Goal: Browse casually

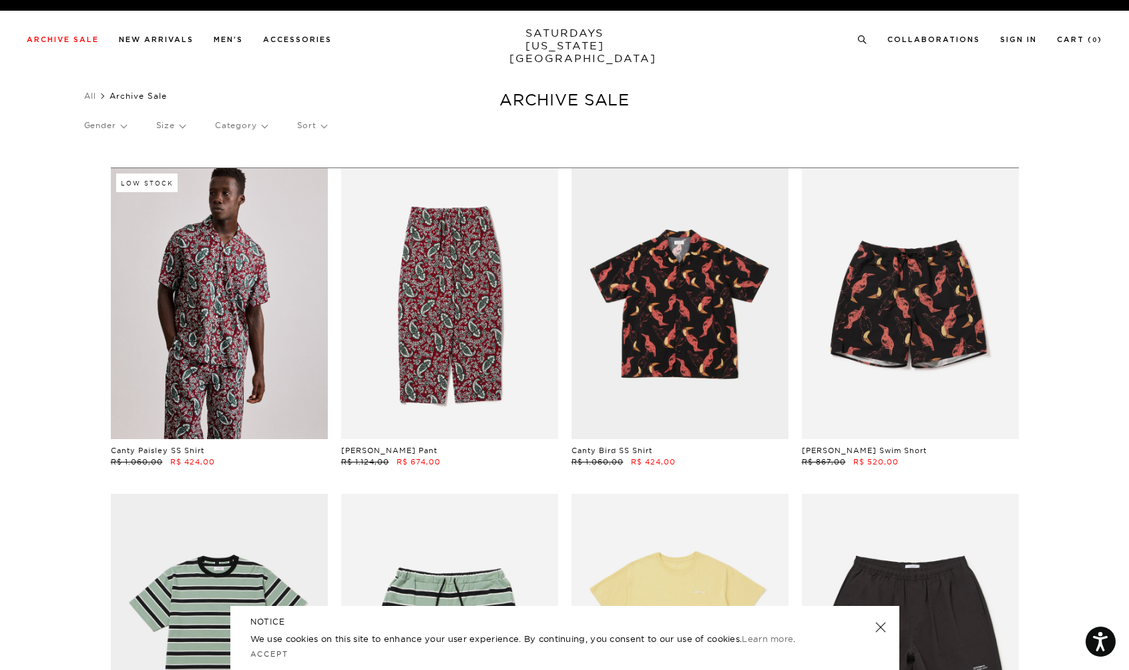
click at [879, 634] on link at bounding box center [880, 627] width 19 height 19
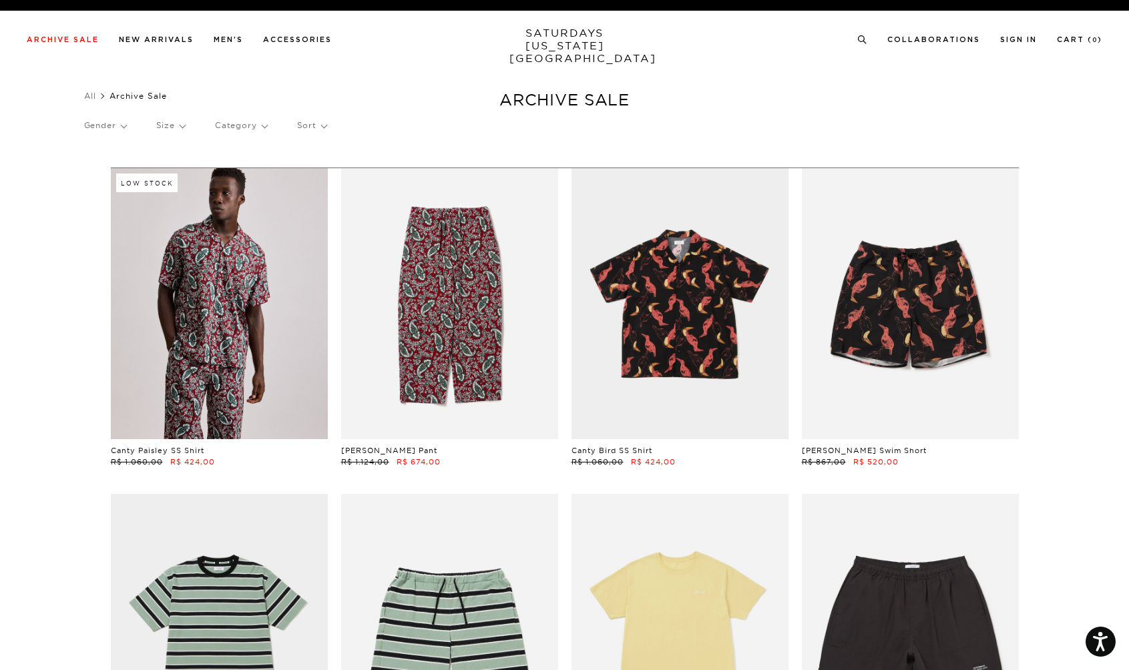
scroll to position [0, 3]
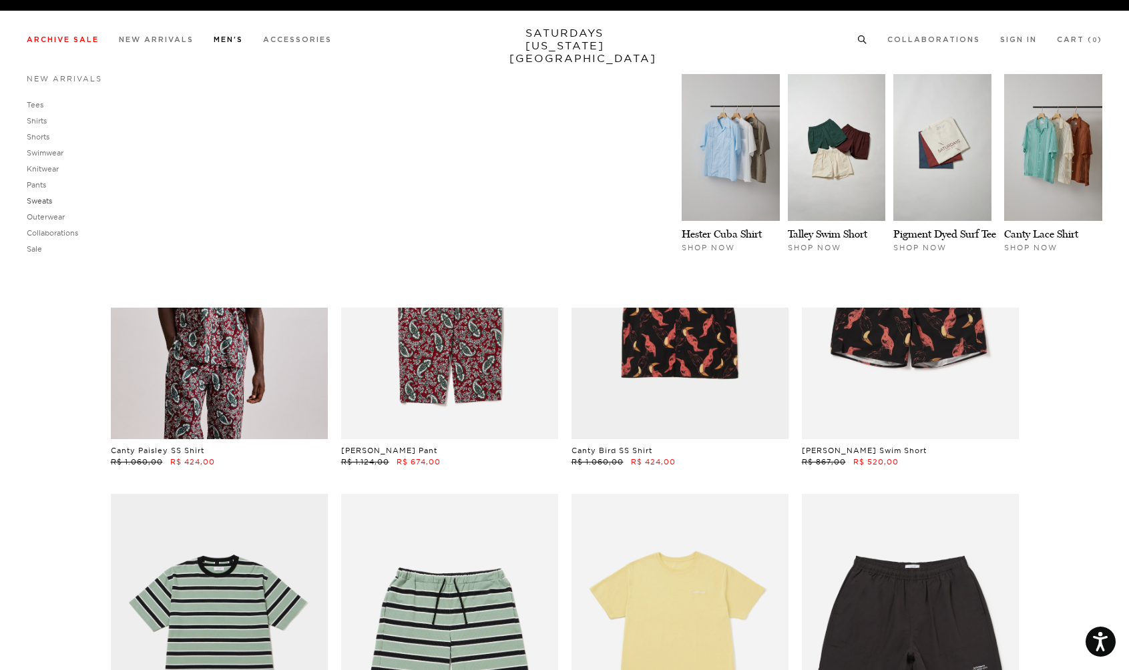
click at [46, 198] on link "Sweats" at bounding box center [39, 200] width 25 height 9
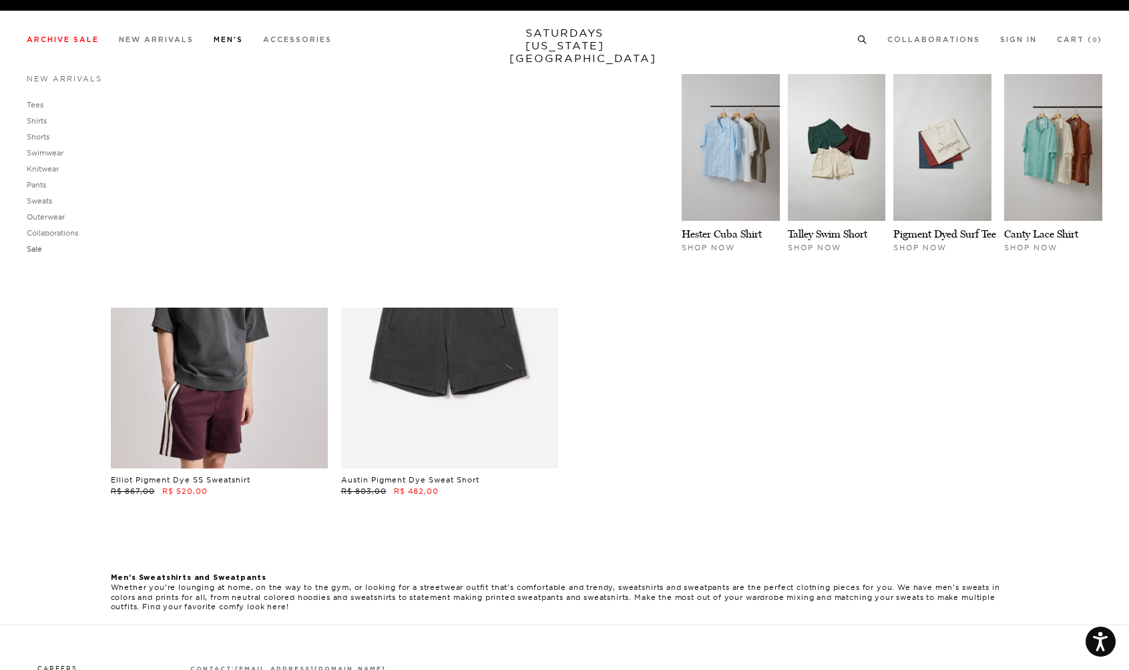
click at [35, 248] on link "Sale" at bounding box center [34, 248] width 15 height 9
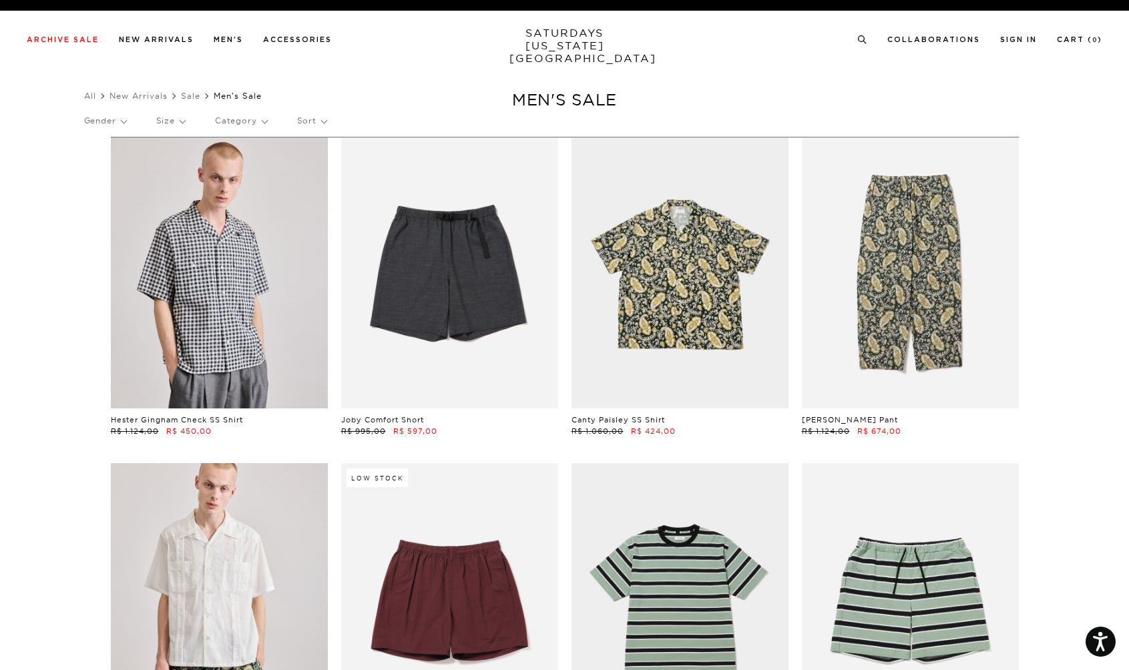
click at [254, 123] on p "Category" at bounding box center [241, 121] width 52 height 31
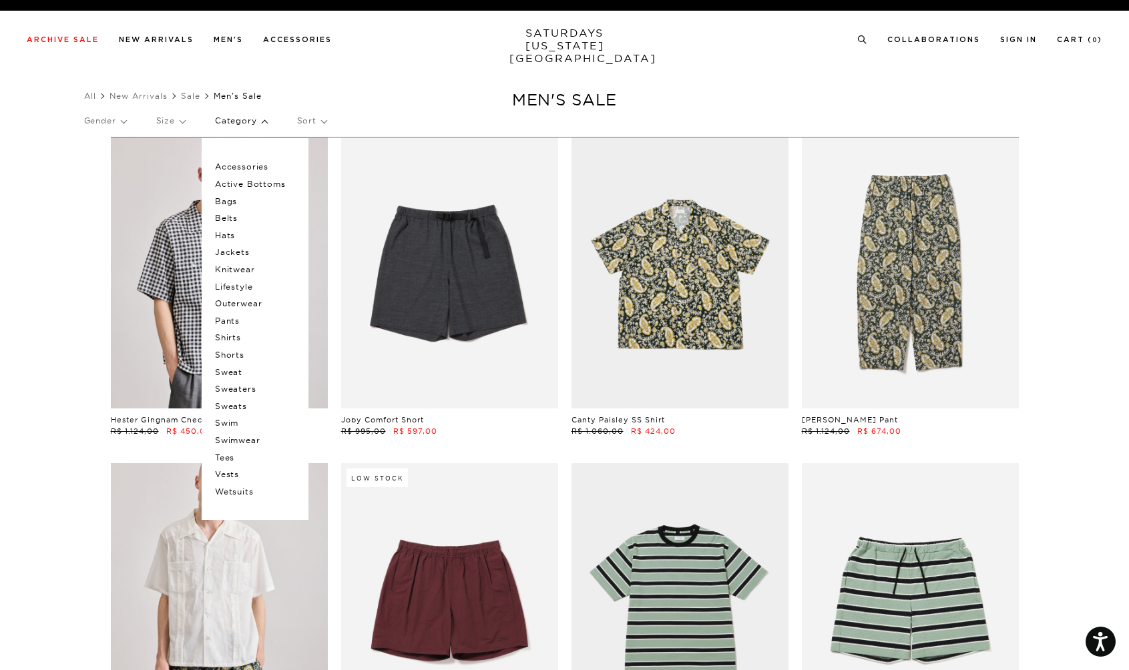
click at [242, 251] on p "Jackets" at bounding box center [255, 252] width 80 height 17
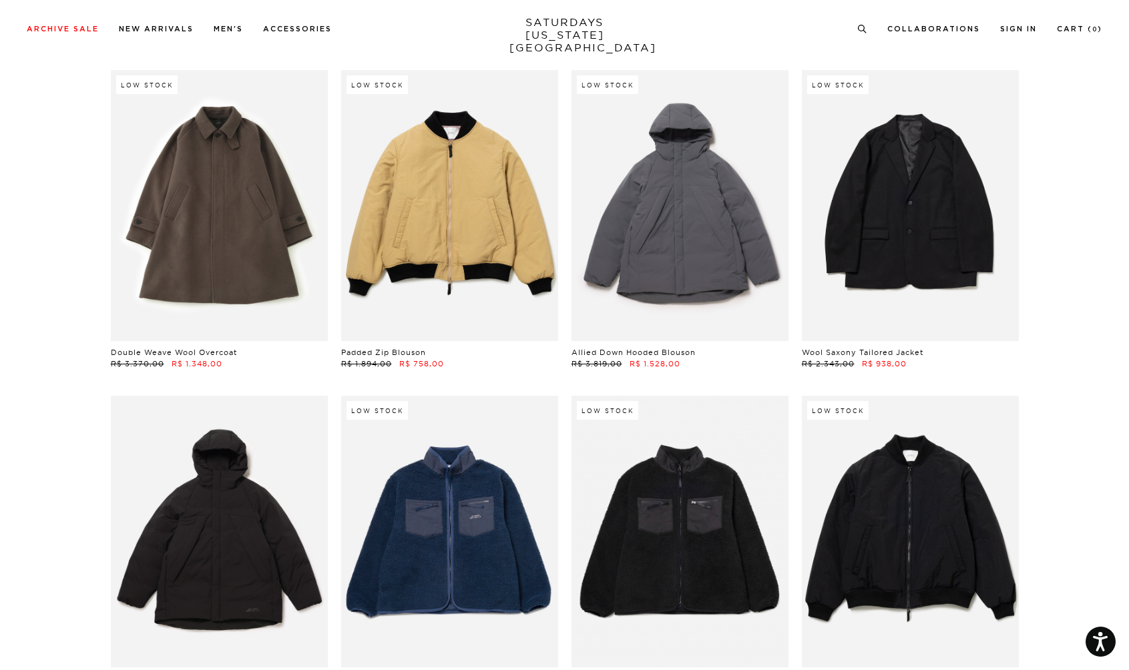
scroll to position [124, 2]
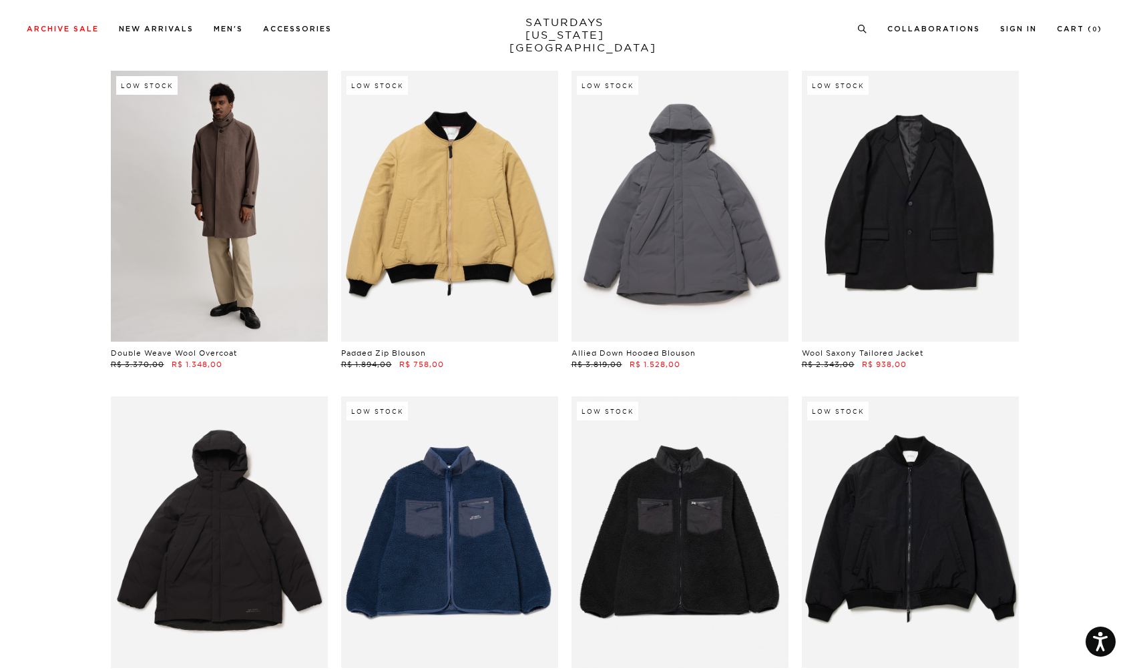
click at [160, 216] on link at bounding box center [219, 206] width 217 height 271
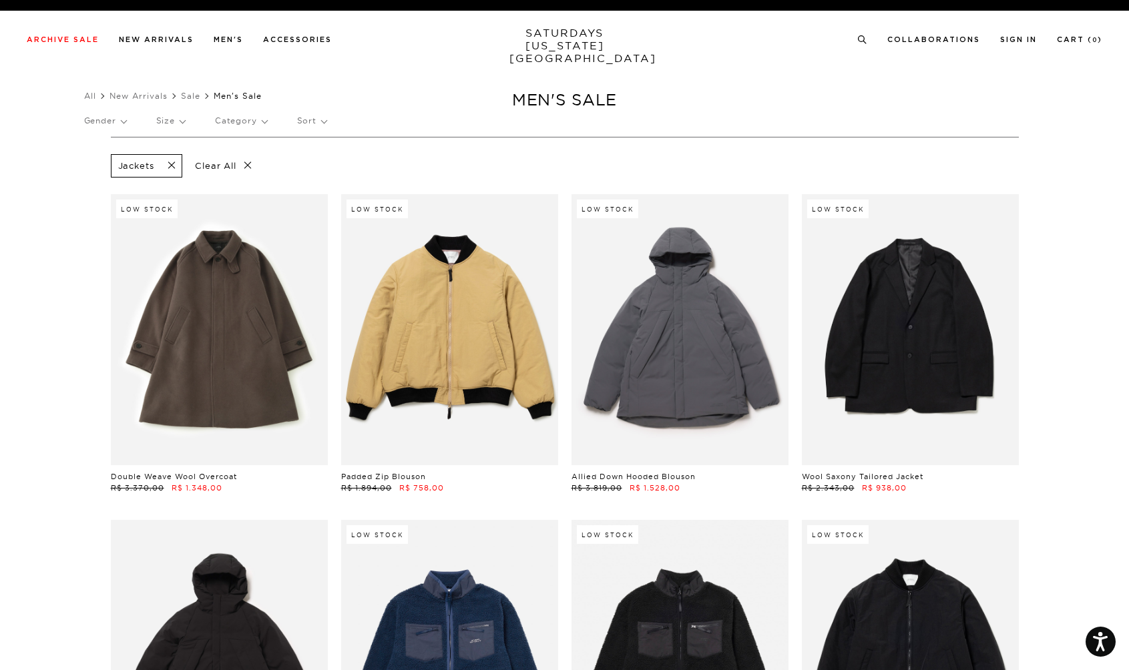
scroll to position [0, 3]
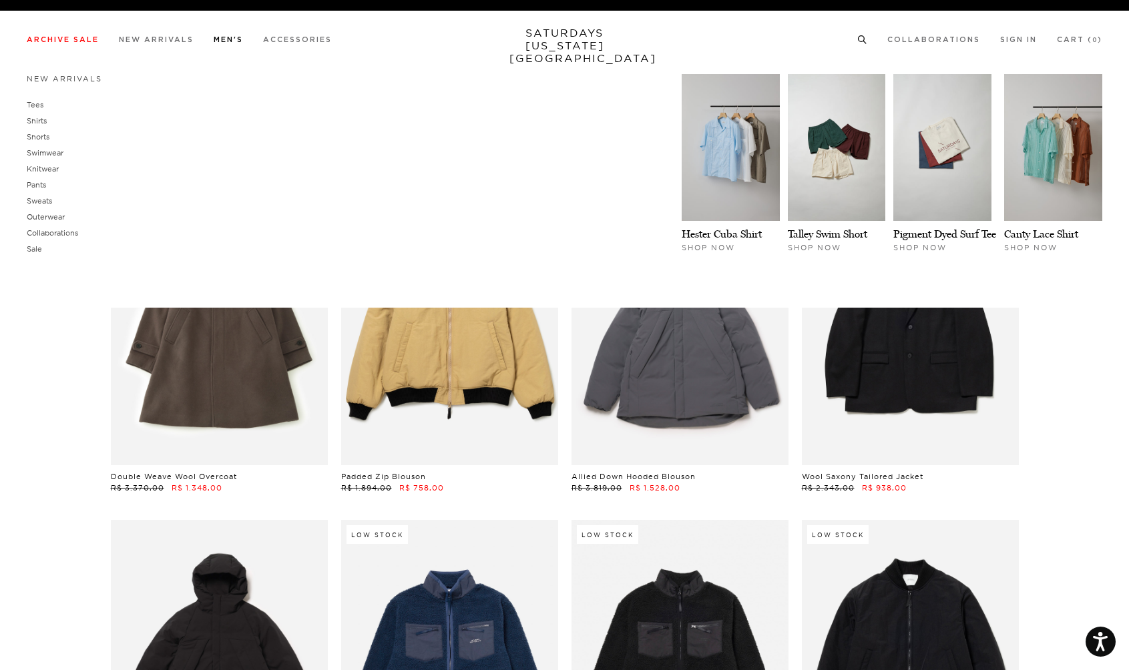
click at [237, 40] on link "Men's" at bounding box center [228, 39] width 29 height 7
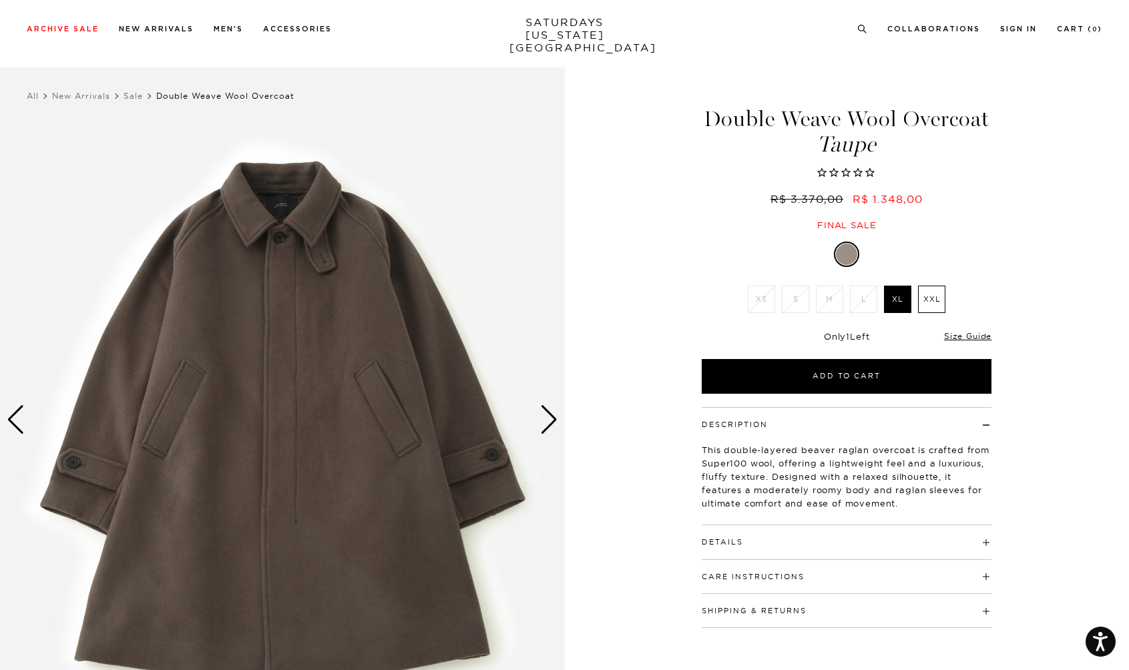
scroll to position [78, 0]
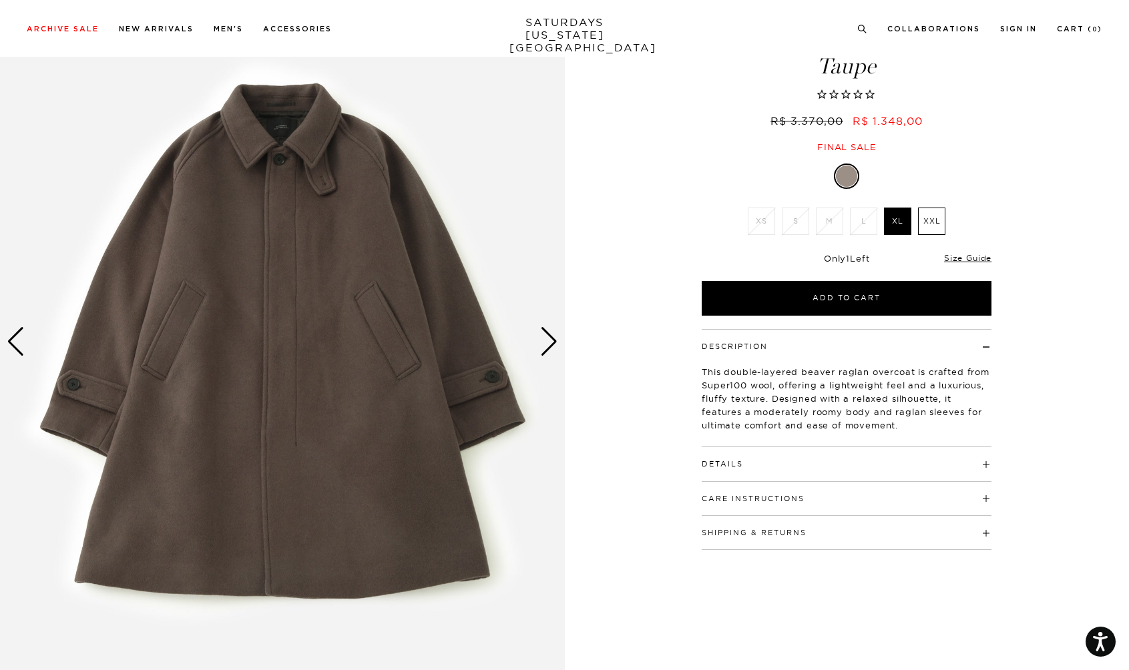
click at [547, 341] on div "Next slide" at bounding box center [549, 341] width 18 height 29
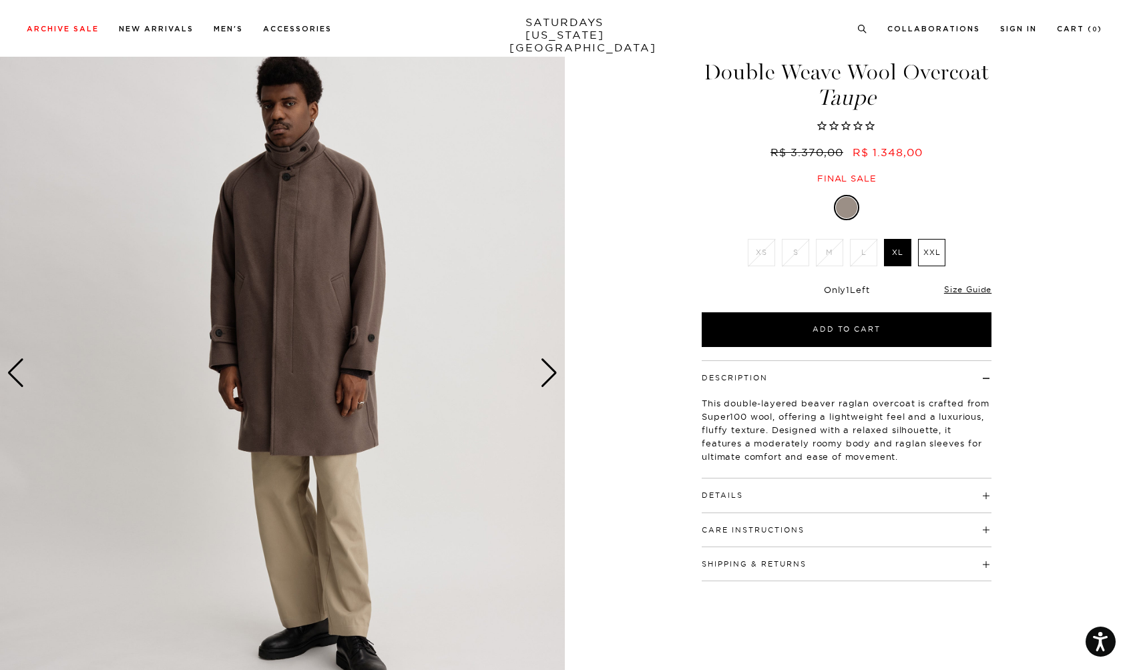
scroll to position [39, 1]
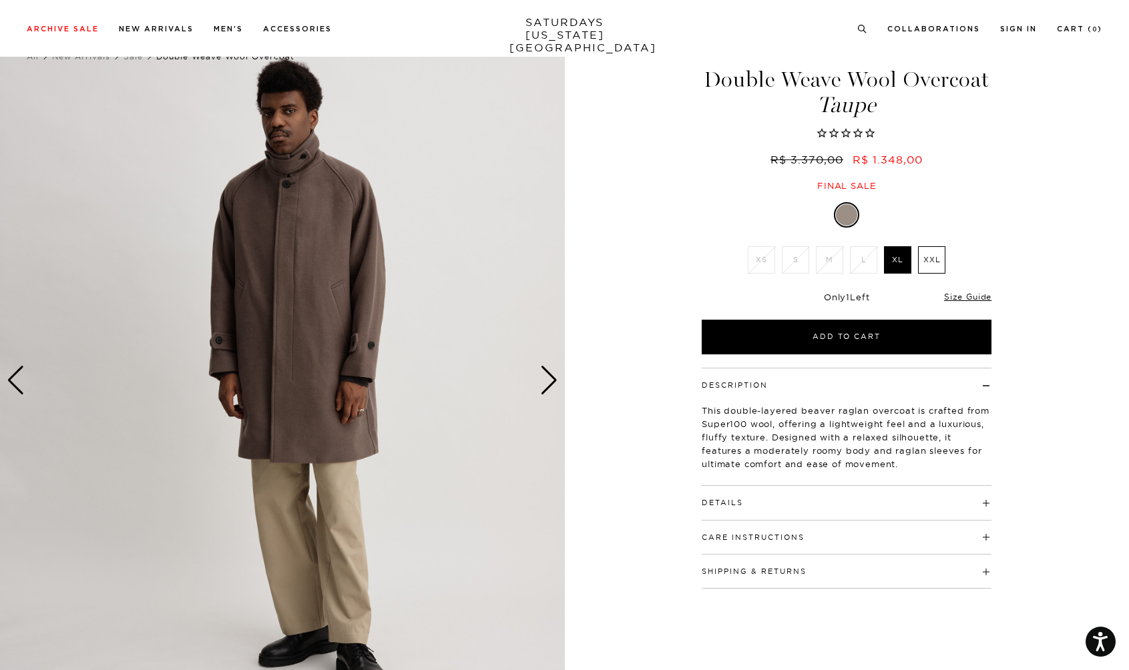
click at [546, 380] on div "Next slide" at bounding box center [549, 380] width 18 height 29
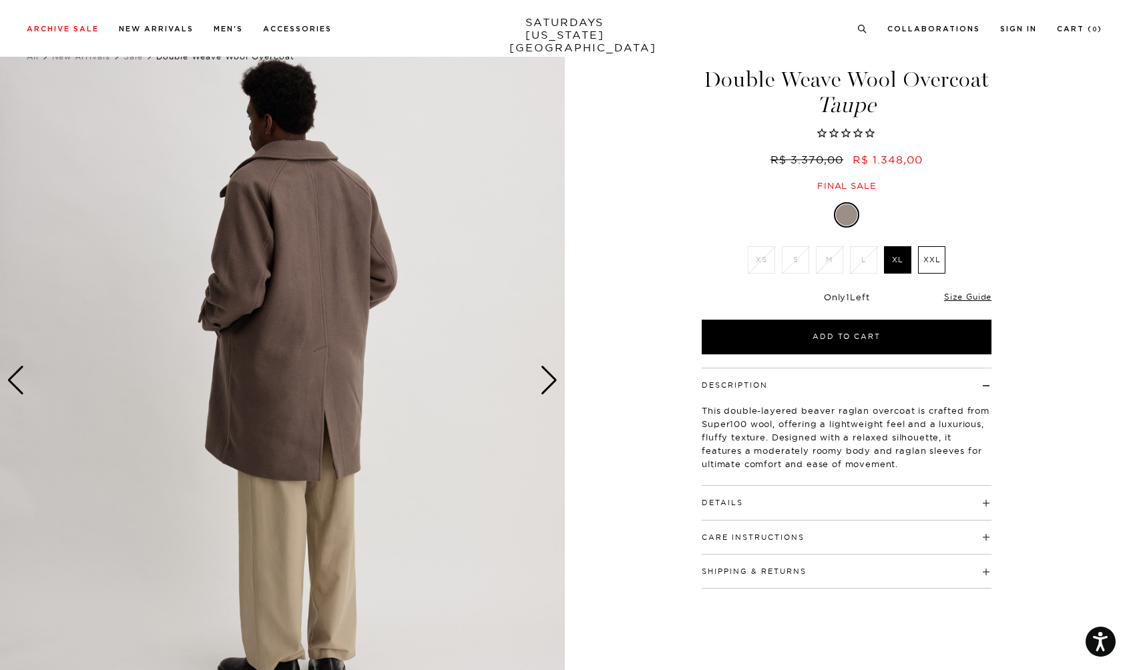
click at [546, 380] on div "Next slide" at bounding box center [549, 380] width 18 height 29
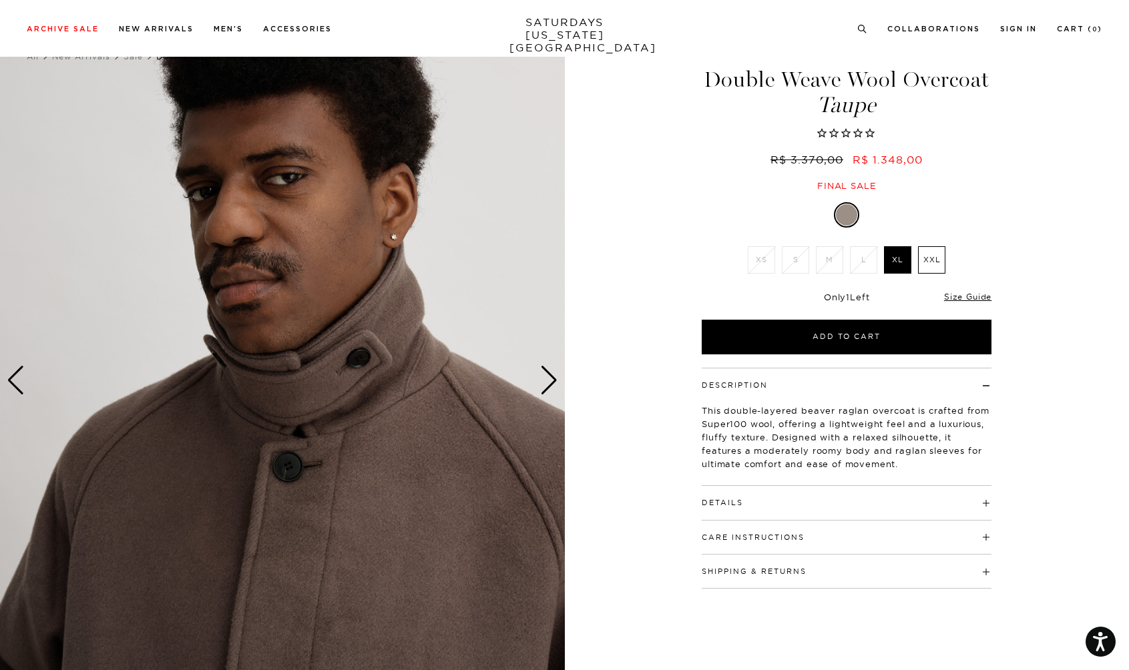
click at [546, 380] on div "Next slide" at bounding box center [549, 380] width 18 height 29
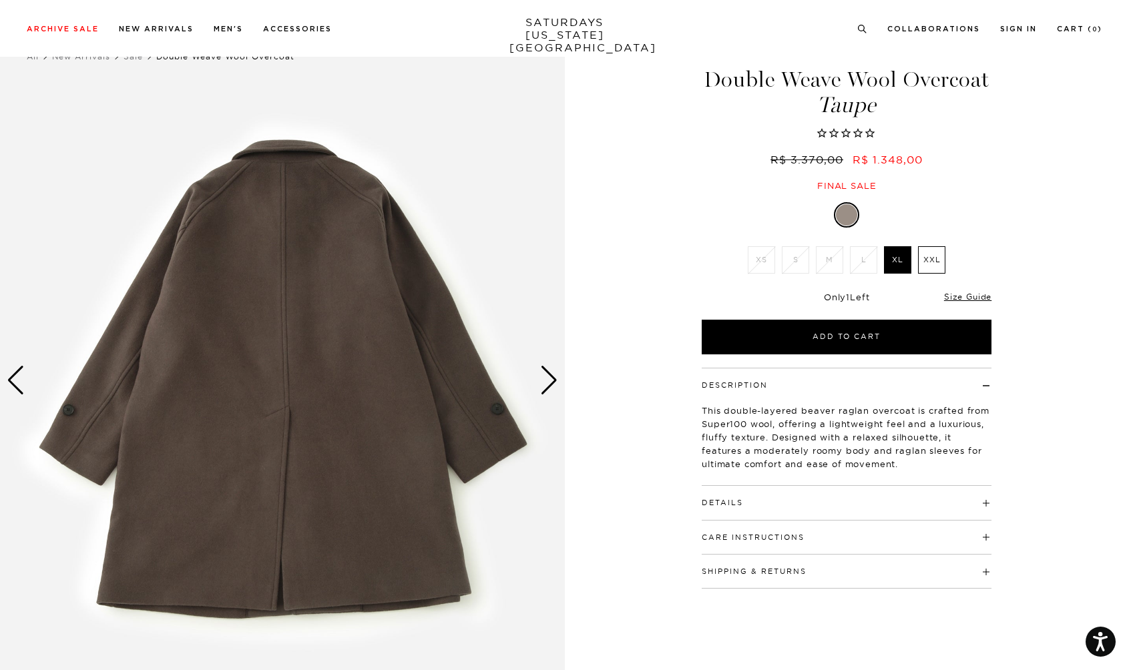
click at [546, 380] on div "Next slide" at bounding box center [549, 380] width 18 height 29
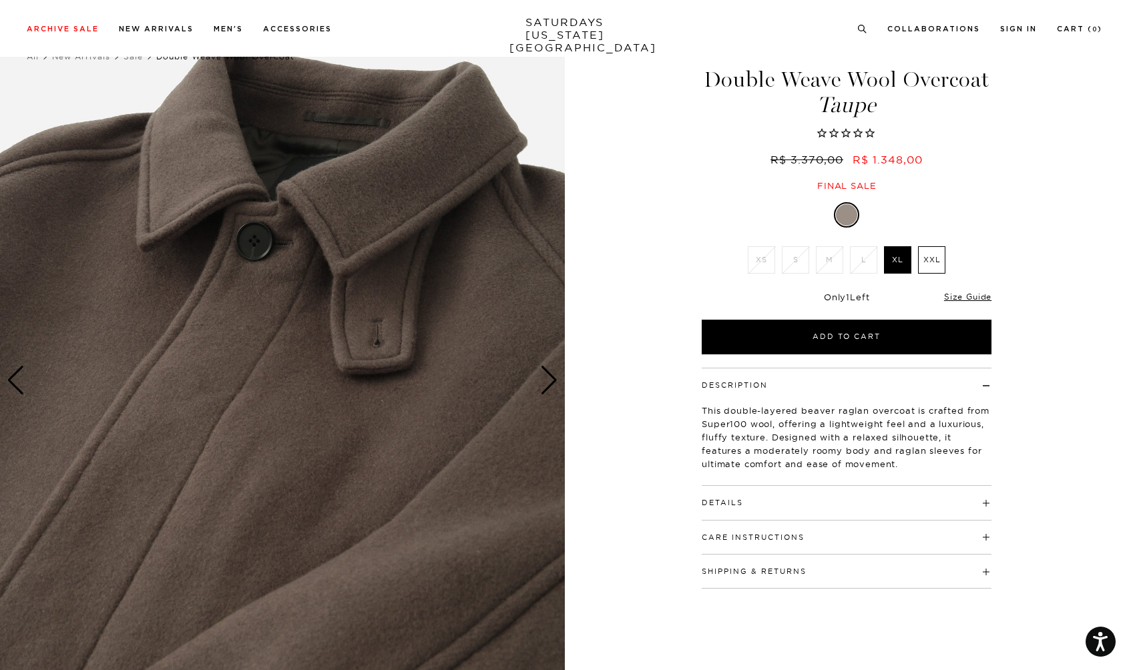
click at [546, 380] on div "Next slide" at bounding box center [549, 380] width 18 height 29
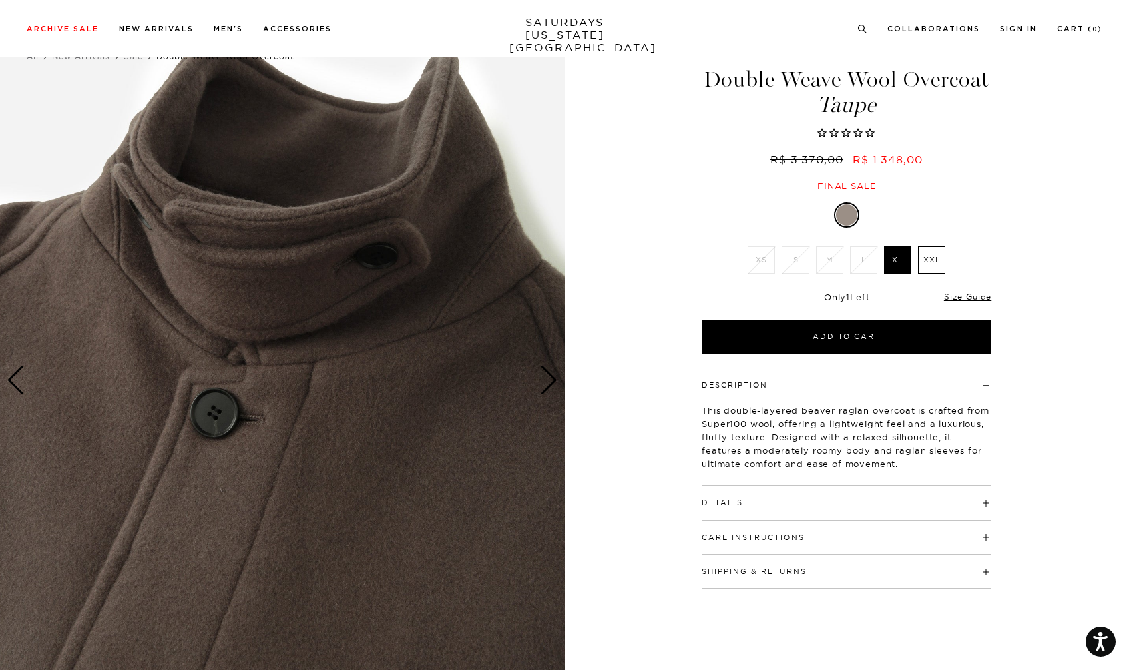
click at [546, 380] on div "Next slide" at bounding box center [549, 380] width 18 height 29
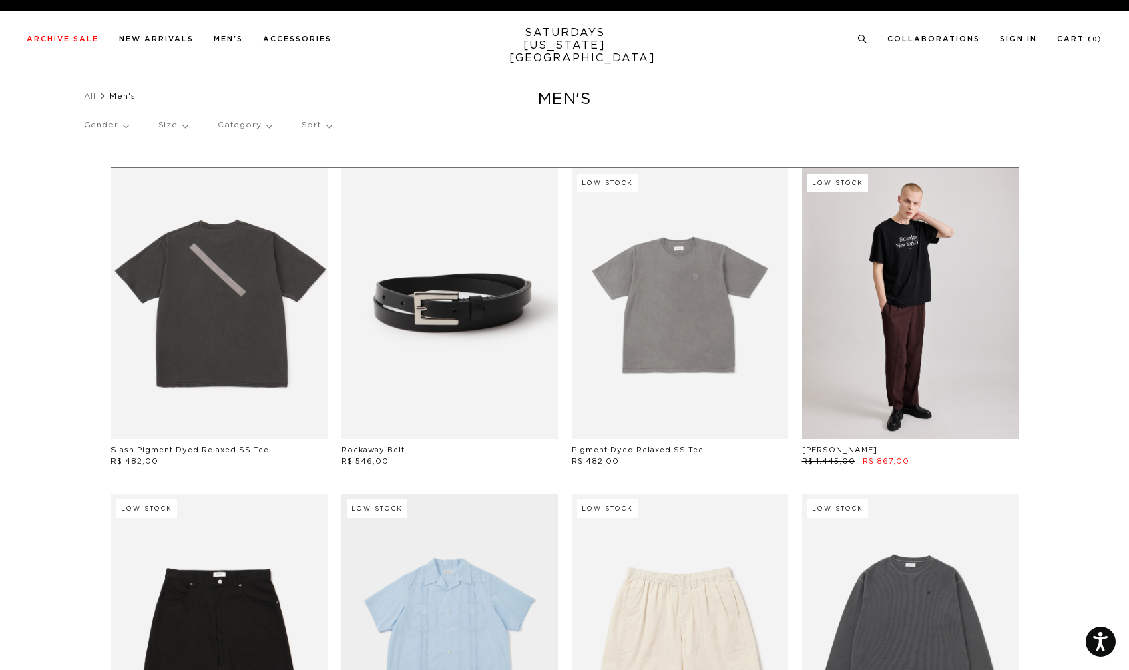
click at [261, 127] on p "Category" at bounding box center [245, 125] width 54 height 31
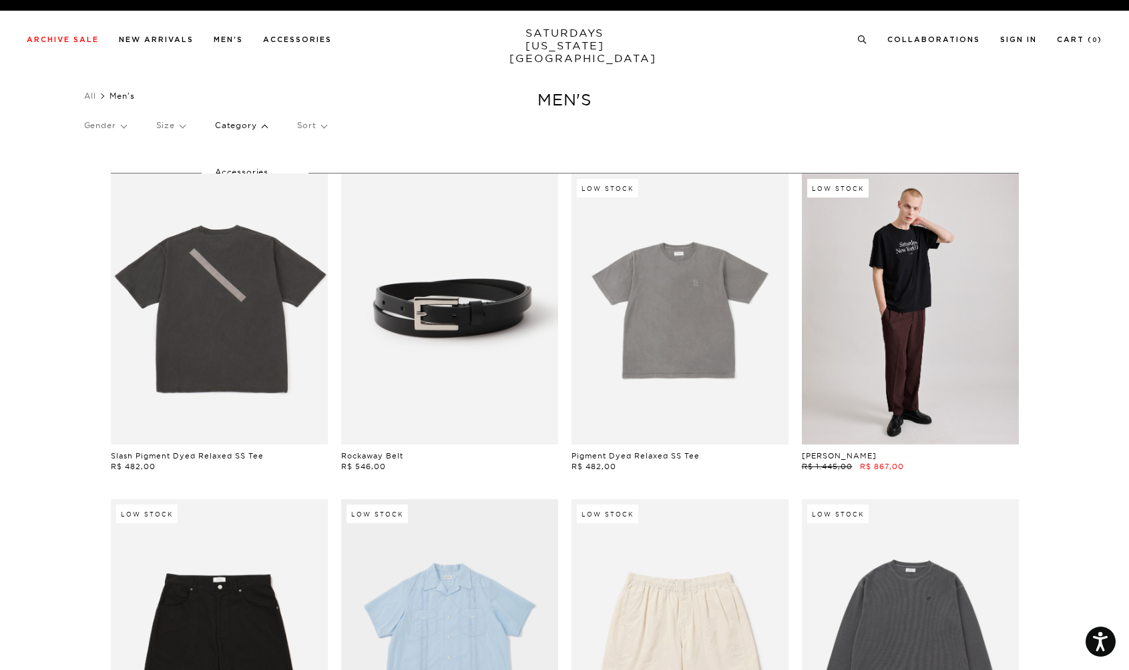
click at [257, 130] on p "Category" at bounding box center [241, 125] width 52 height 31
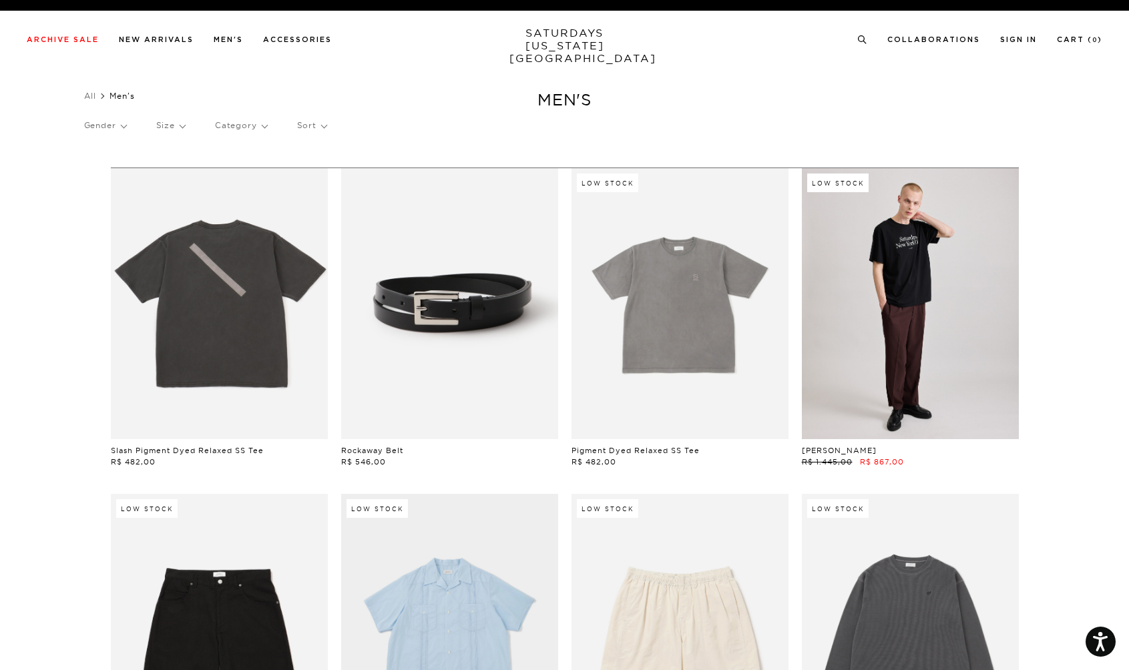
click at [258, 128] on p "Category" at bounding box center [241, 125] width 52 height 31
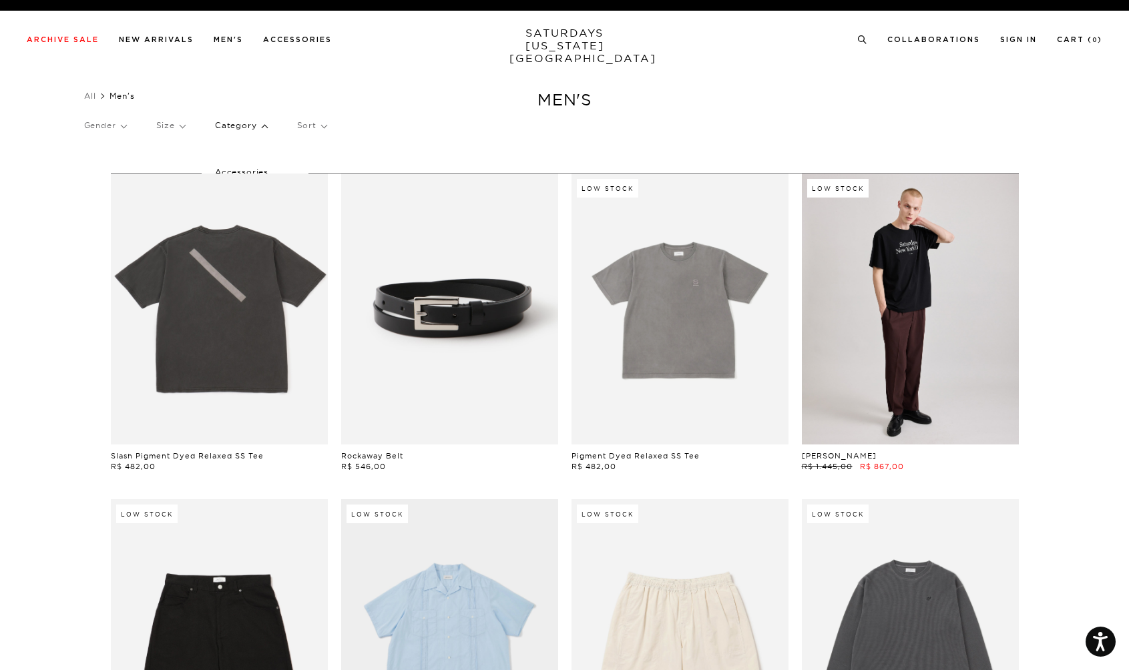
click at [119, 130] on p "Gender" at bounding box center [105, 125] width 42 height 31
click at [96, 172] on p "Mens" at bounding box center [124, 172] width 80 height 17
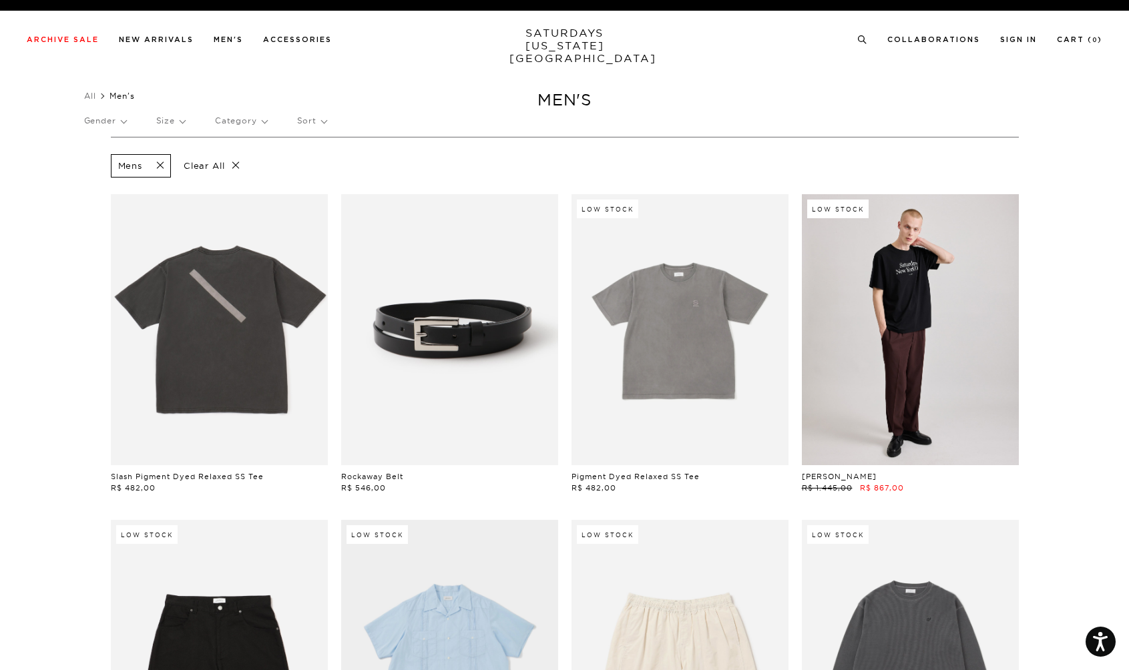
click at [267, 122] on p "Category" at bounding box center [241, 121] width 52 height 31
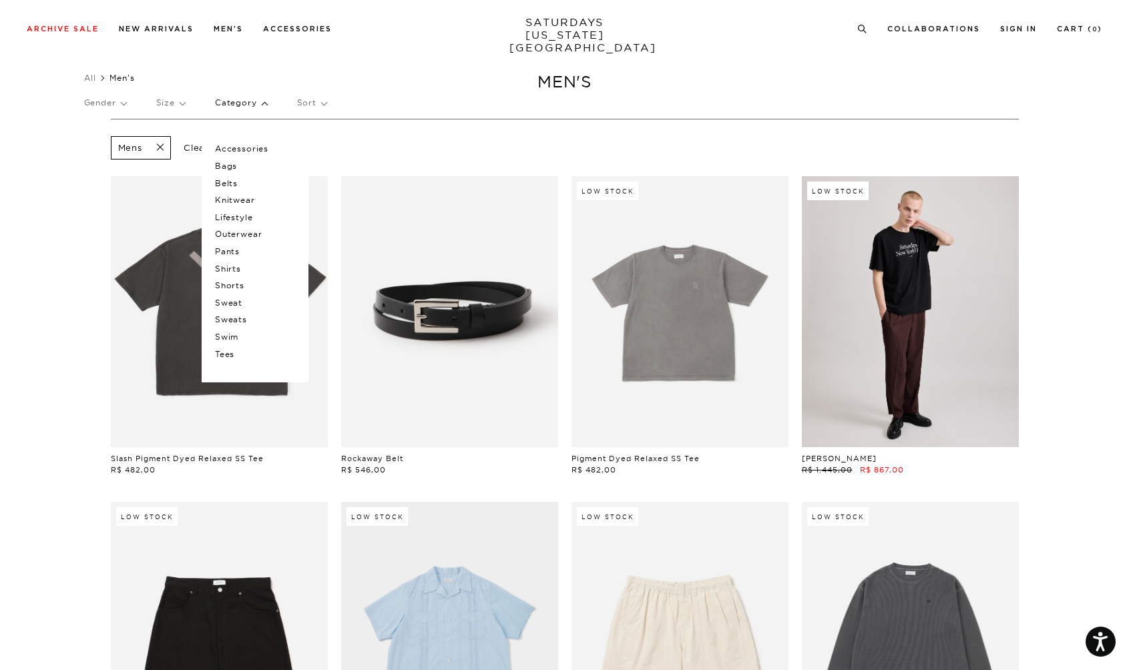
scroll to position [25, 0]
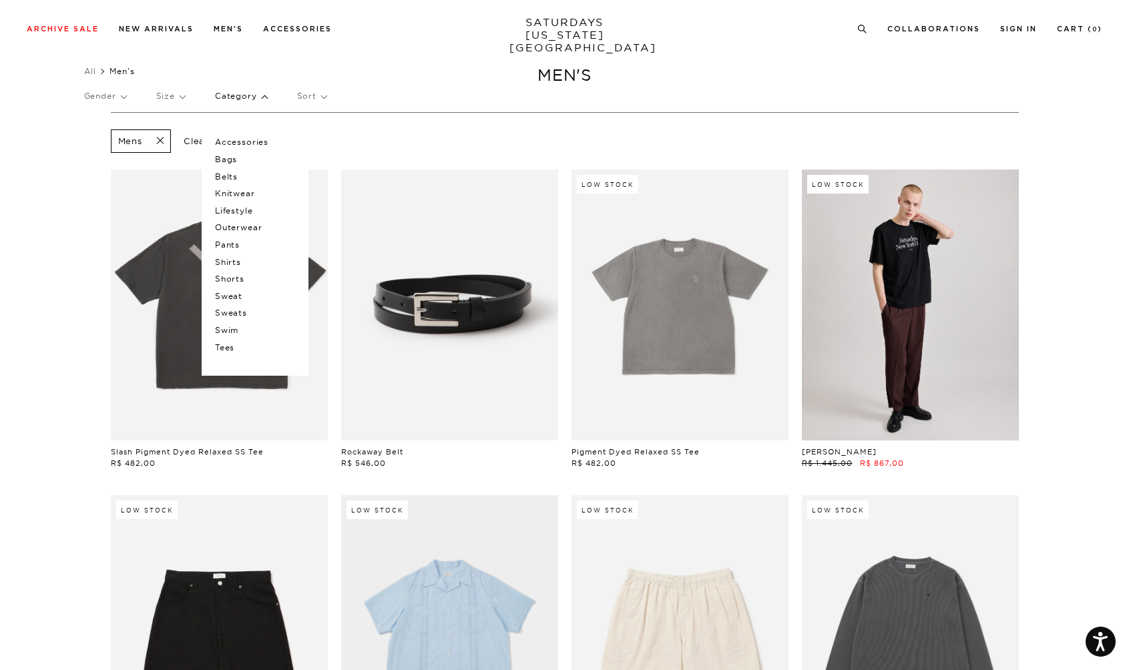
click at [252, 224] on p "Outerwear" at bounding box center [255, 227] width 80 height 17
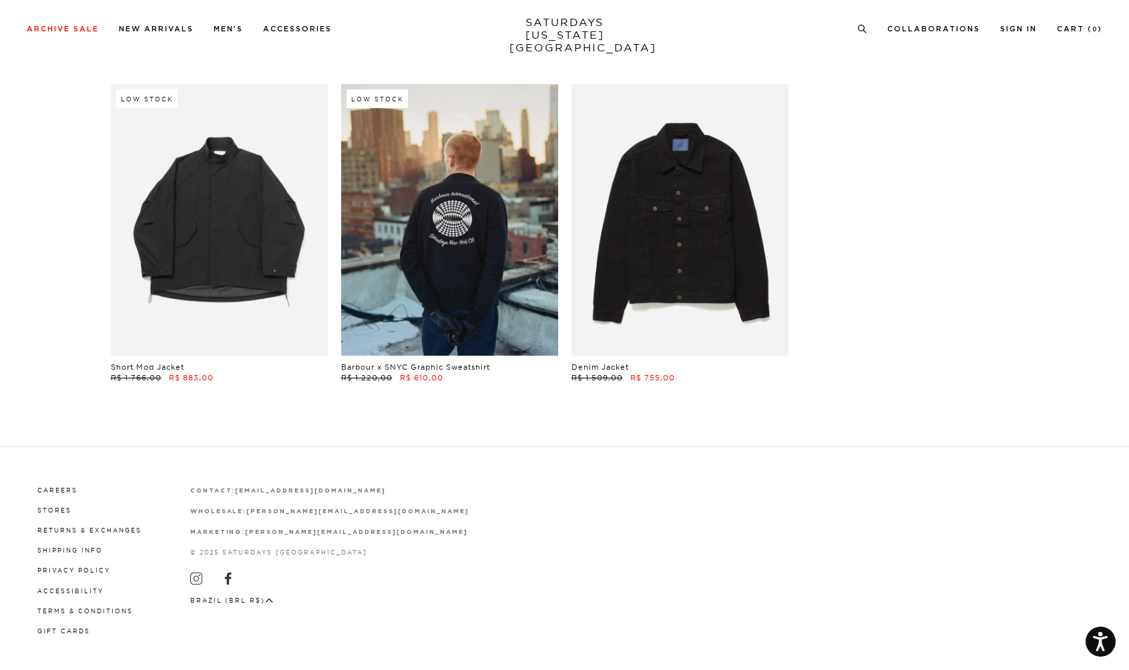
scroll to position [435, 1]
click at [54, 508] on link "Stores" at bounding box center [54, 511] width 34 height 7
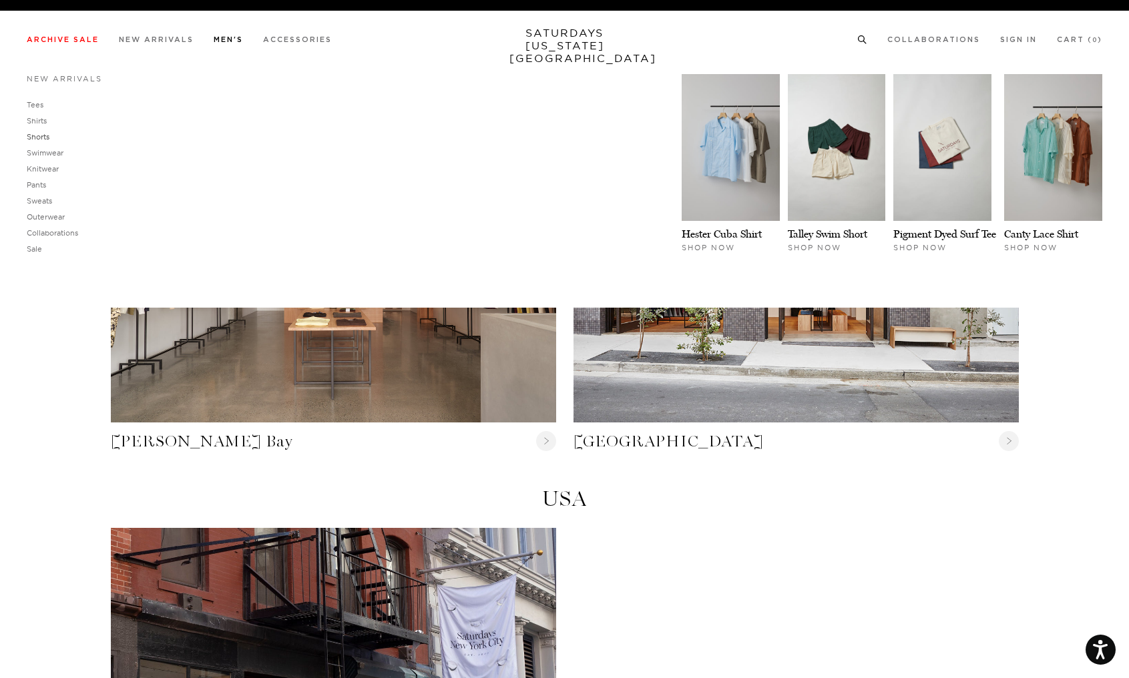
click at [41, 134] on link "Shorts" at bounding box center [38, 136] width 23 height 9
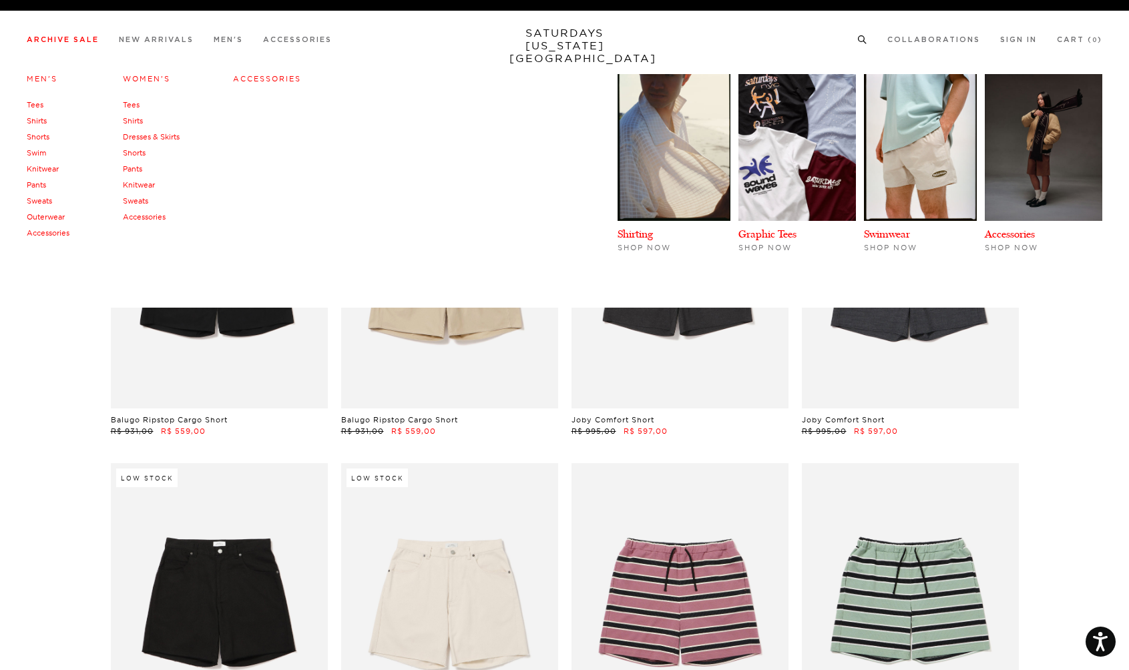
click at [39, 152] on link "Swim" at bounding box center [36, 152] width 19 height 9
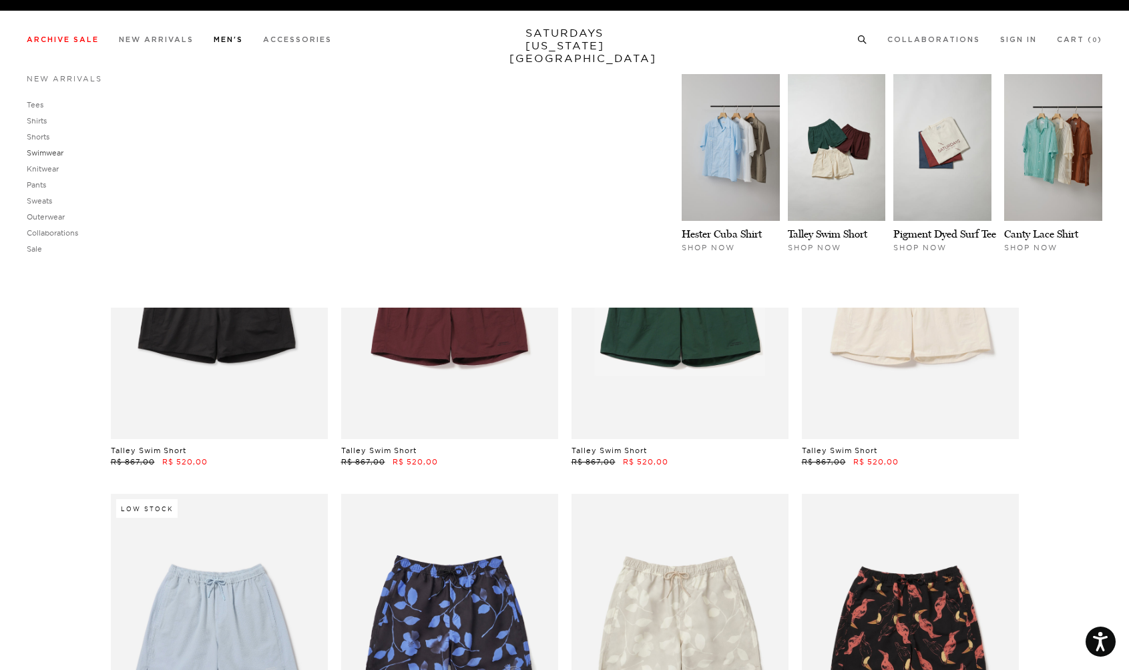
click at [50, 153] on link "Swimwear" at bounding box center [45, 152] width 37 height 9
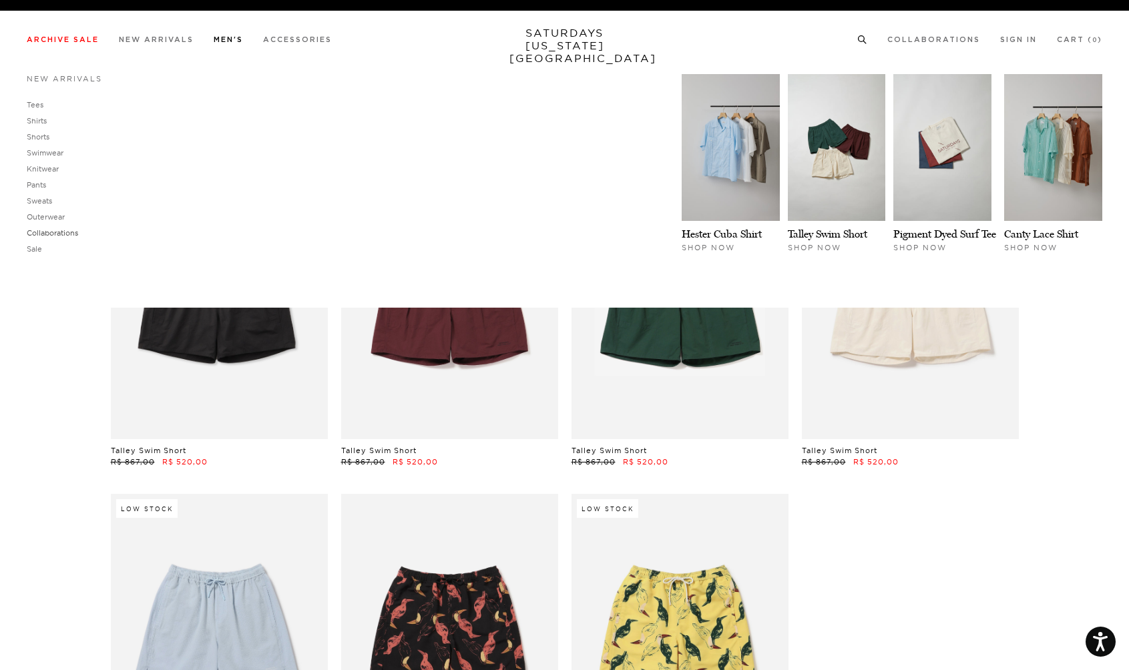
click at [49, 233] on link "Collaborations" at bounding box center [52, 232] width 51 height 9
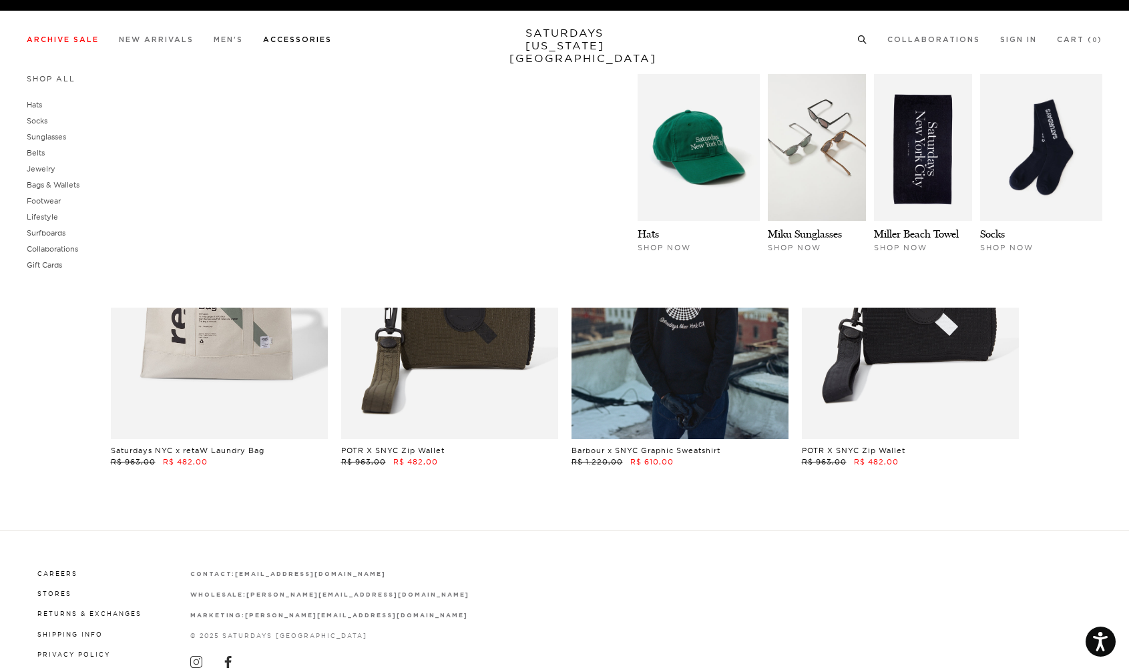
click at [302, 39] on link "Accessories" at bounding box center [297, 39] width 69 height 7
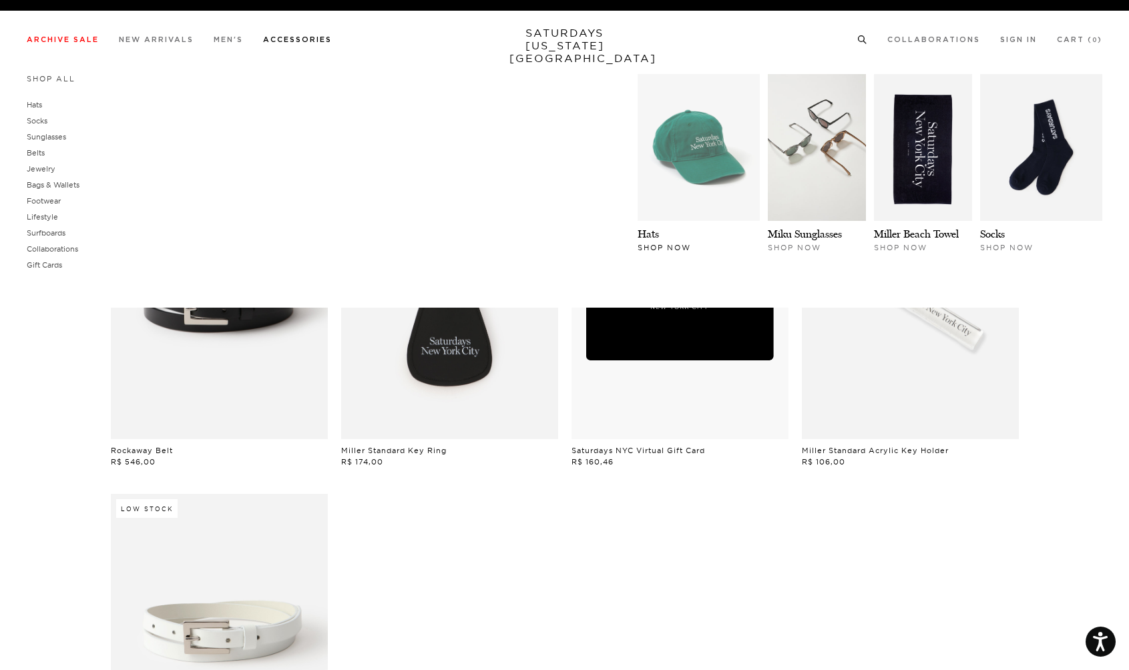
click at [692, 181] on img at bounding box center [699, 147] width 122 height 147
click at [321, 43] on link "Accessories" at bounding box center [297, 39] width 69 height 7
click at [35, 104] on link "Hats" at bounding box center [34, 104] width 15 height 9
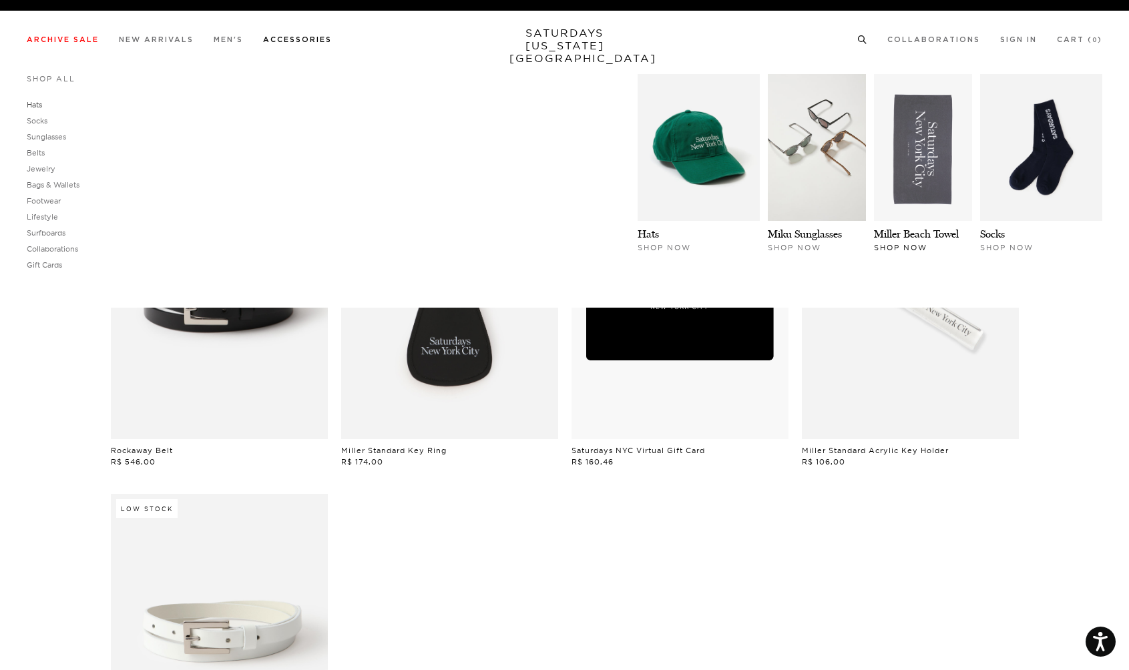
click at [908, 158] on img at bounding box center [923, 147] width 98 height 147
click at [311, 39] on link "Accessories" at bounding box center [297, 39] width 69 height 7
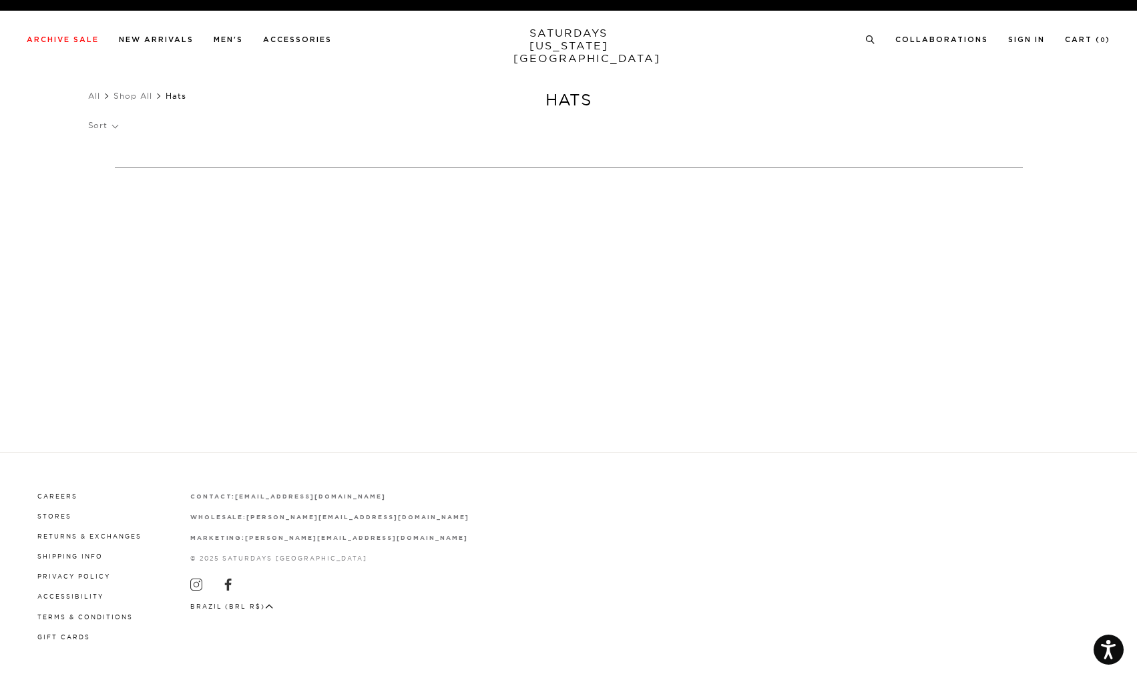
click at [114, 126] on p "Sort" at bounding box center [102, 125] width 29 height 31
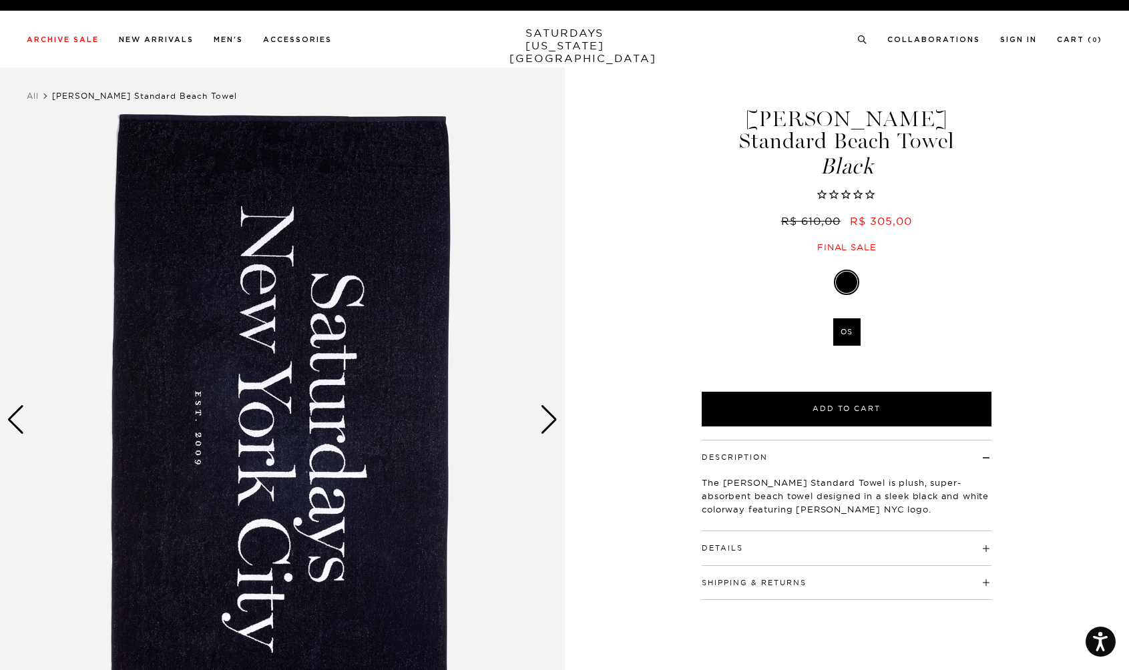
click at [548, 425] on div "Next slide" at bounding box center [549, 419] width 18 height 29
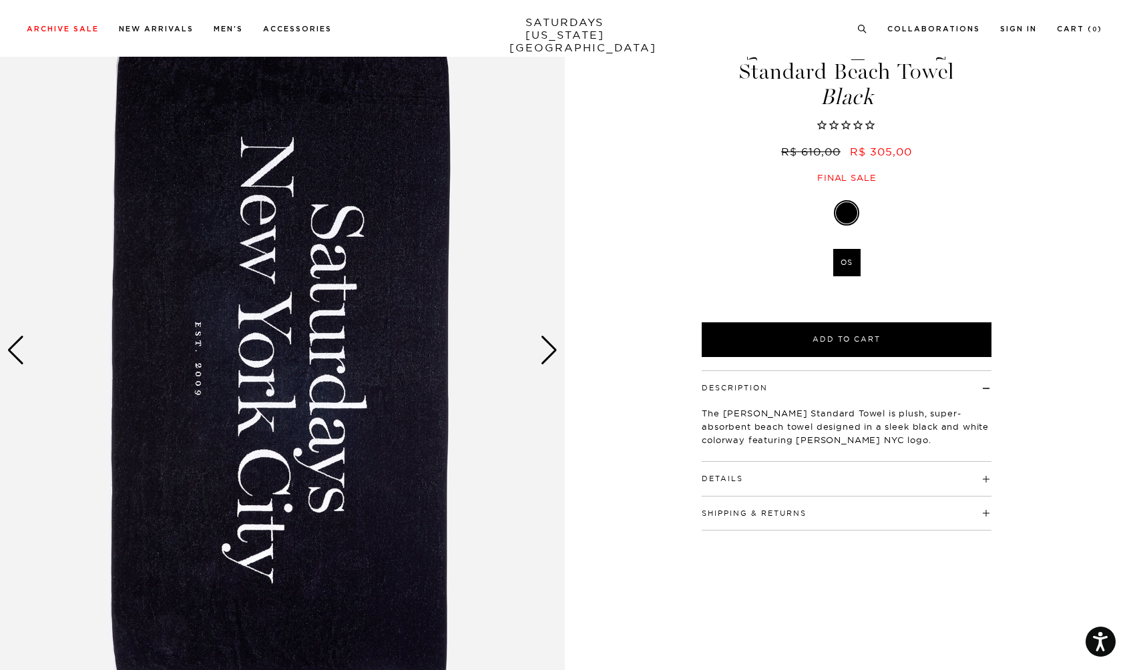
scroll to position [63, 0]
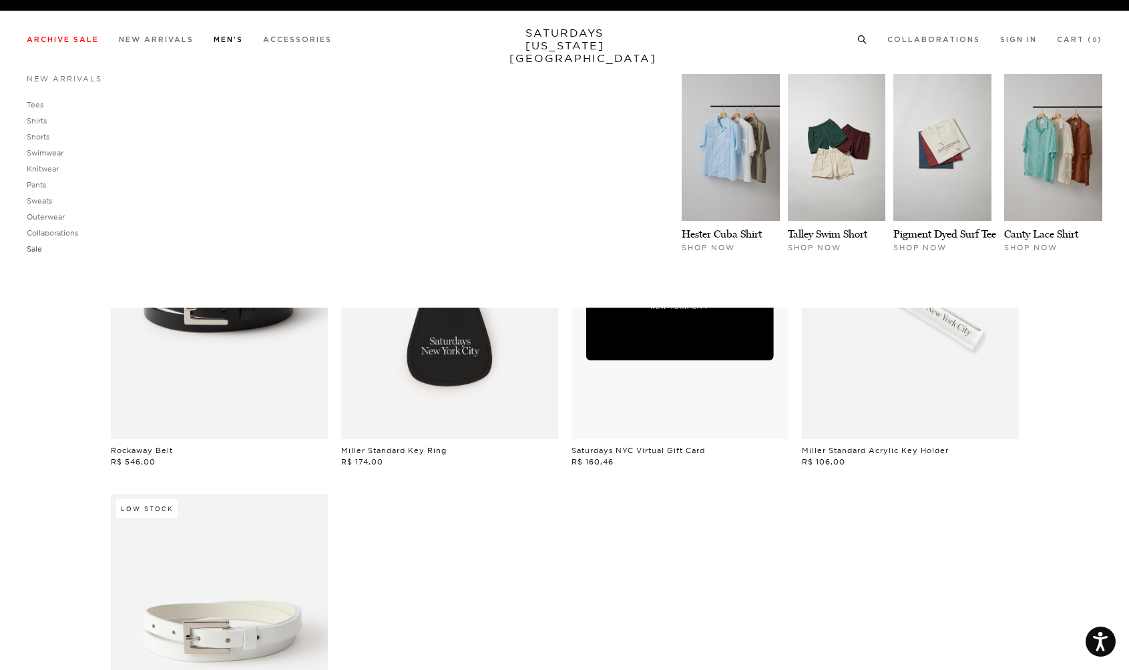
click at [33, 252] on link "Sale" at bounding box center [34, 248] width 15 height 9
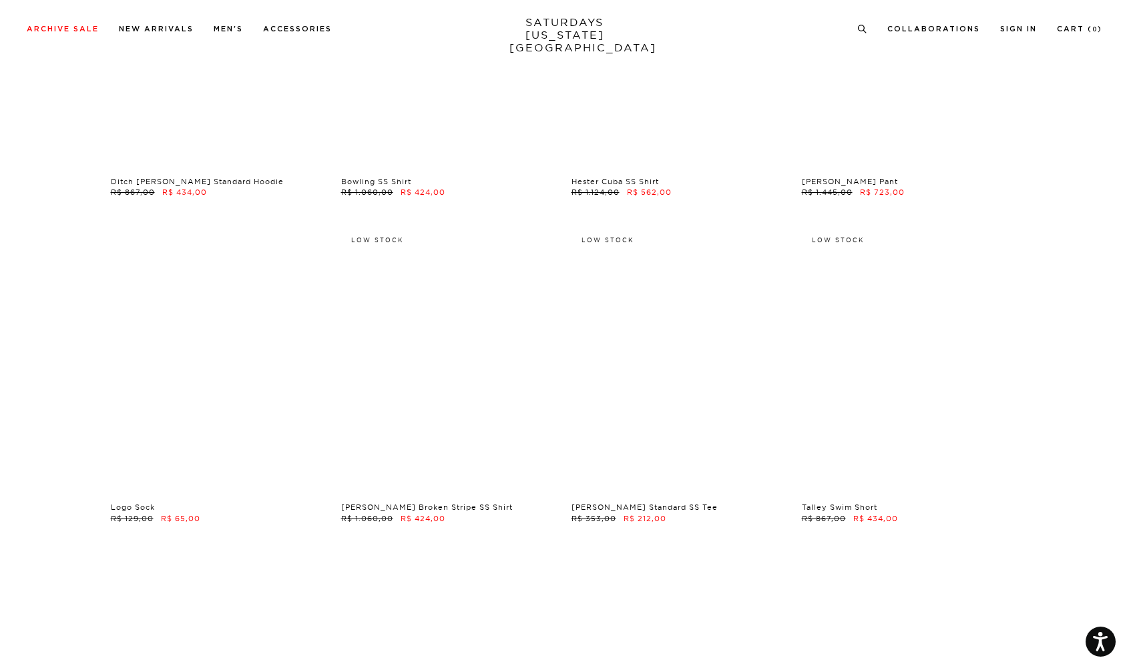
scroll to position [5128, 5]
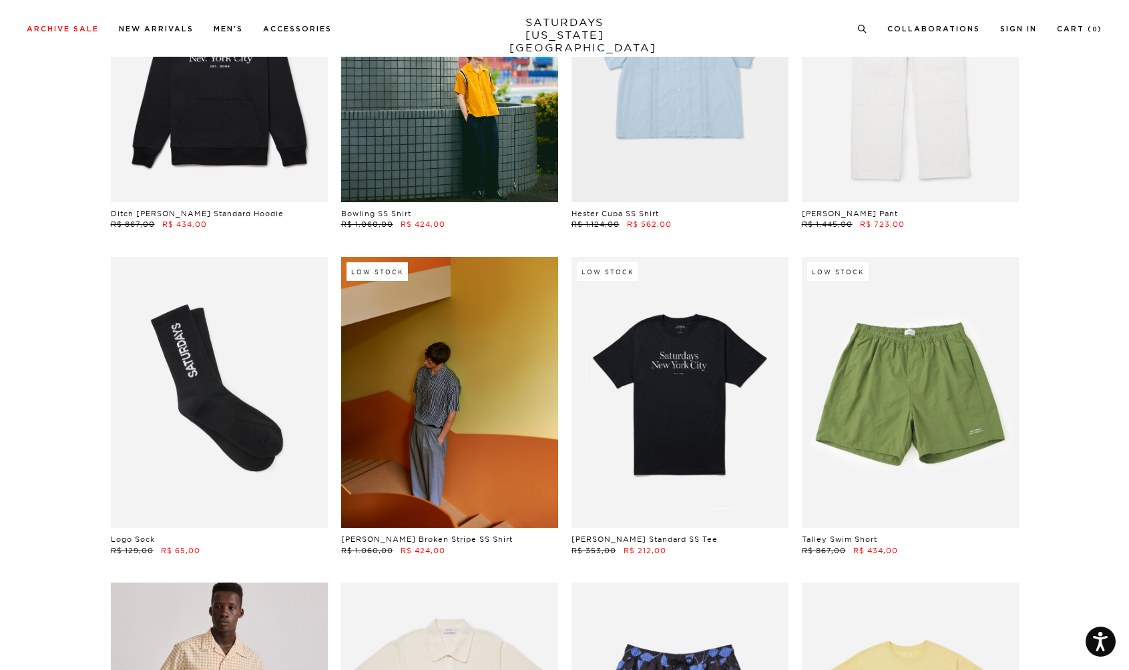
click at [439, 355] on link at bounding box center [449, 392] width 217 height 271
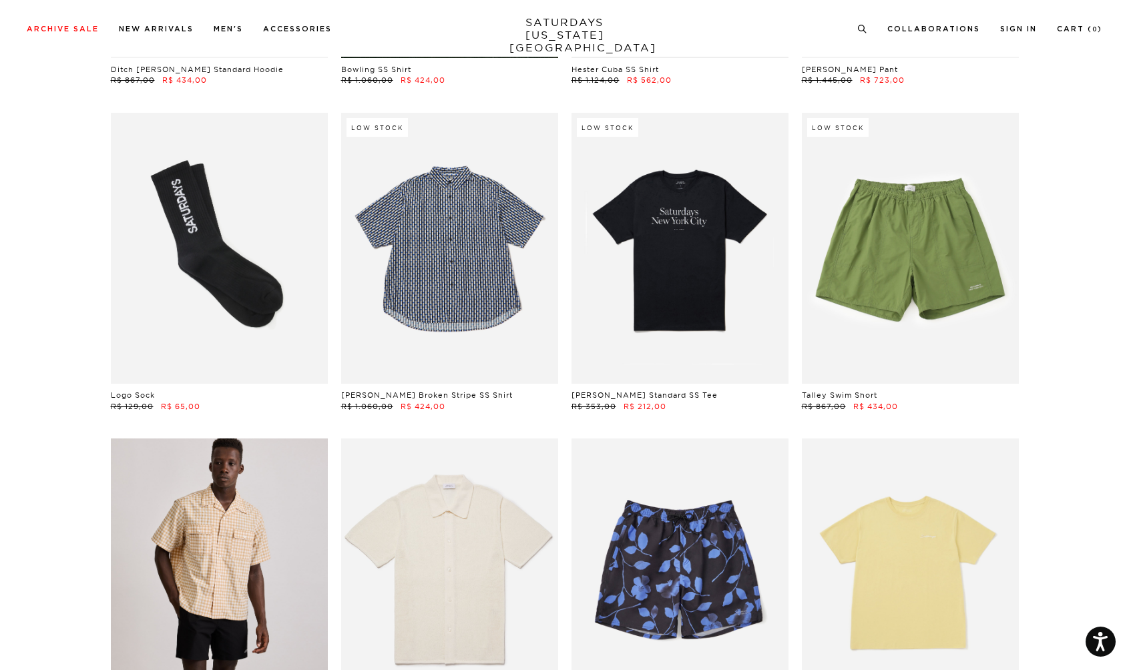
scroll to position [5279, 6]
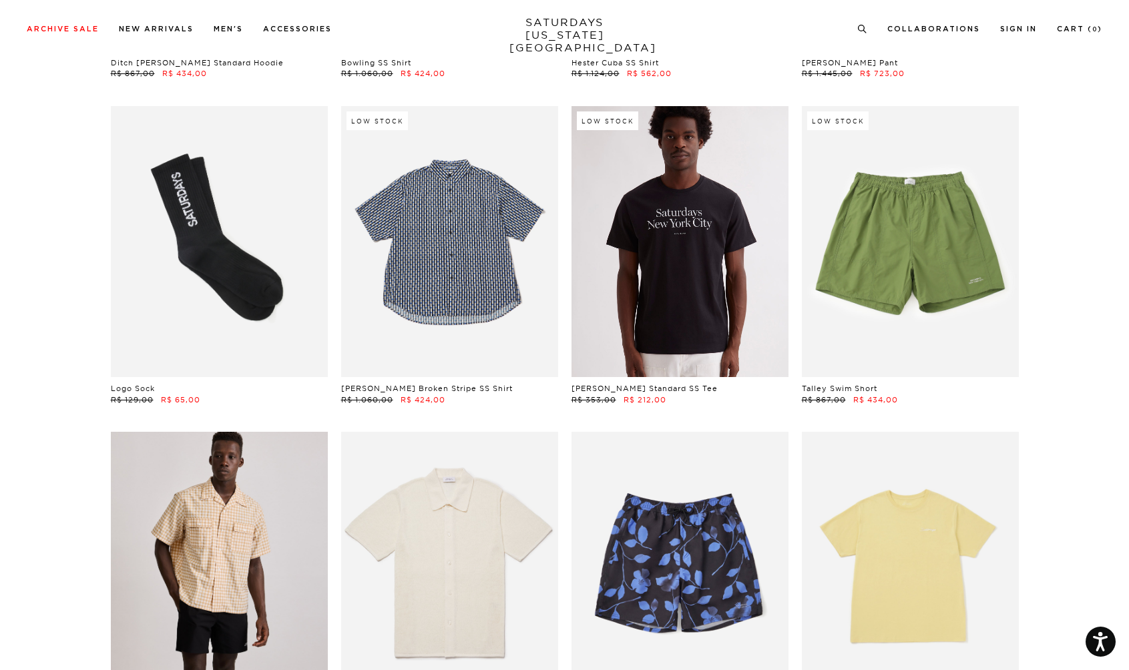
click at [655, 212] on link at bounding box center [680, 241] width 217 height 271
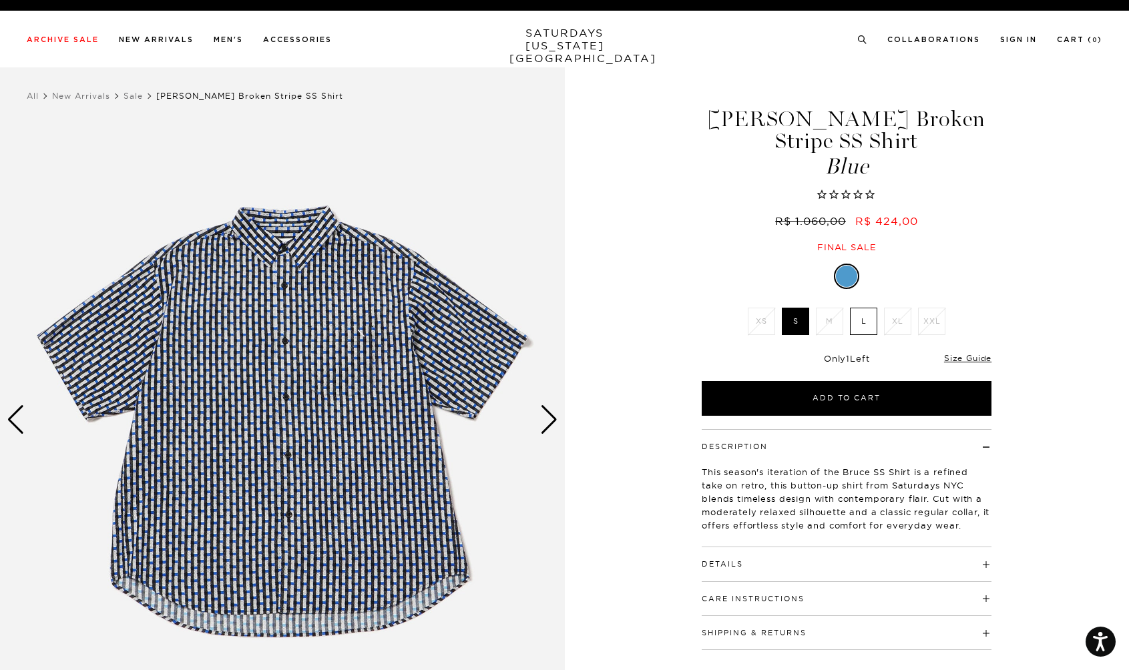
click at [551, 424] on div "Next slide" at bounding box center [549, 419] width 18 height 29
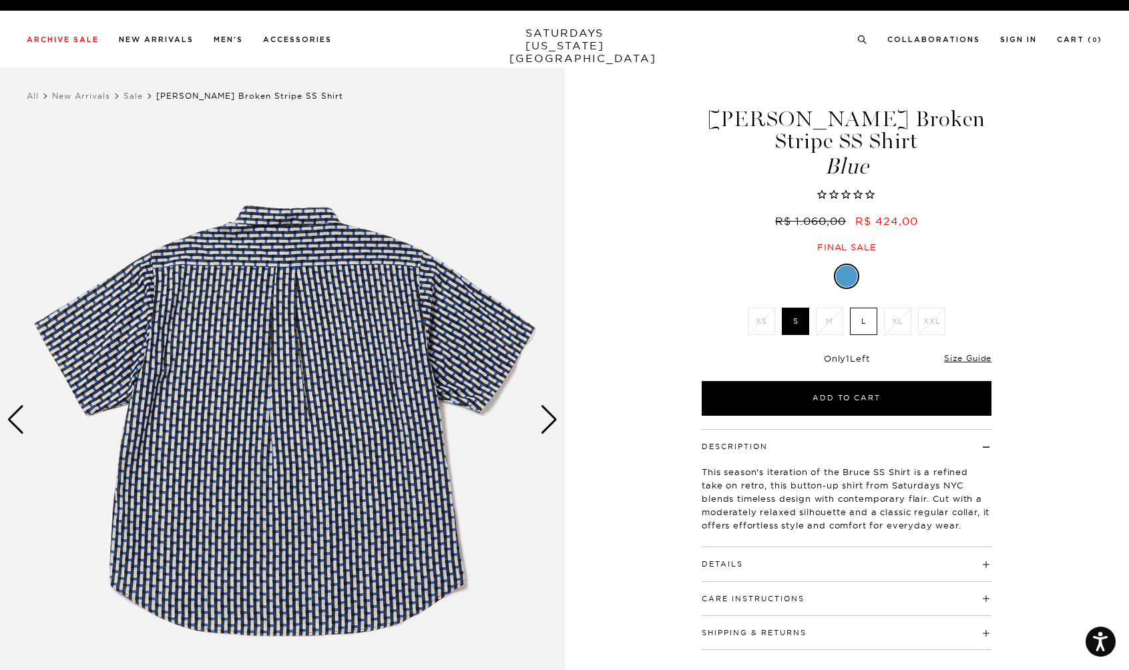
click at [551, 424] on div "Next slide" at bounding box center [549, 419] width 18 height 29
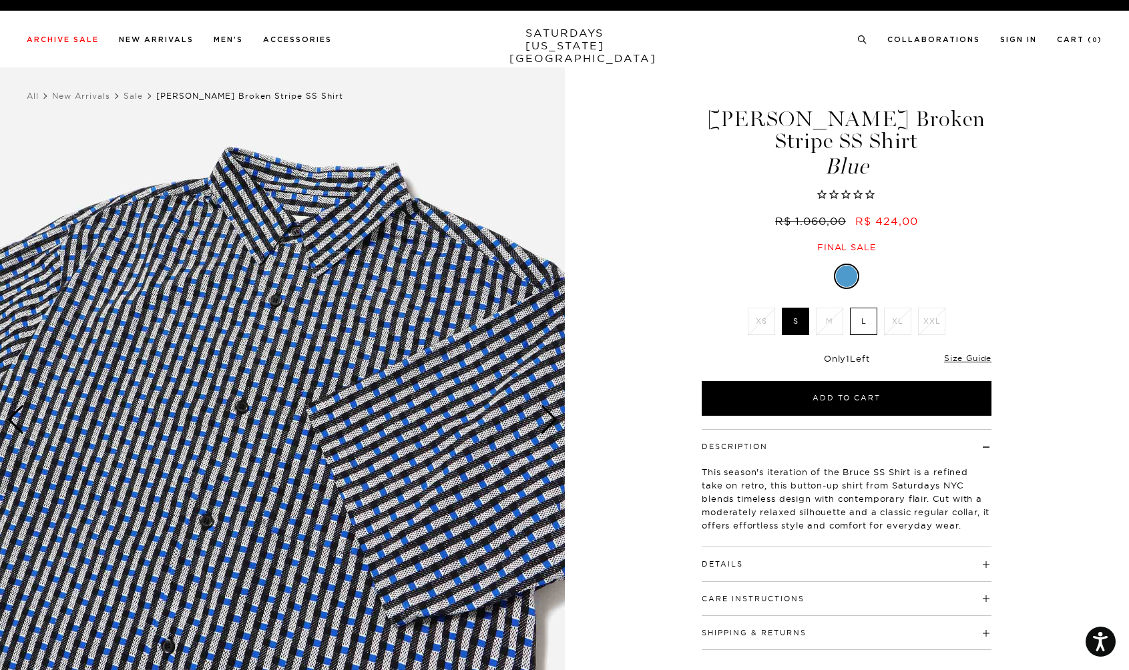
click at [551, 424] on div "Next slide" at bounding box center [549, 419] width 18 height 29
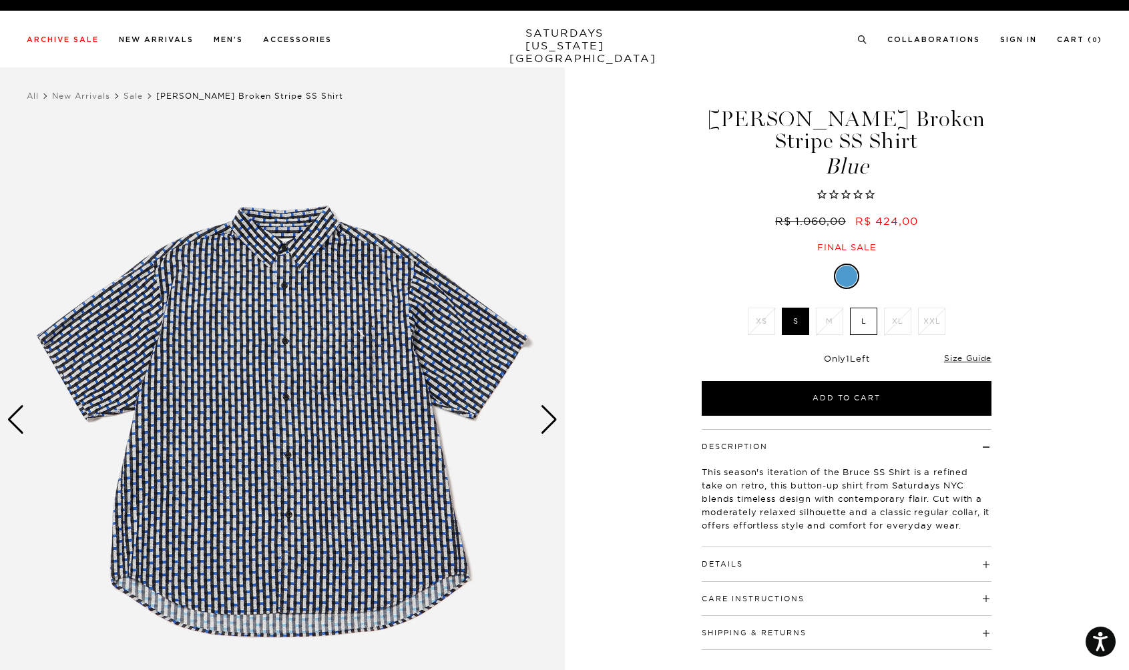
click at [551, 424] on div "Next slide" at bounding box center [549, 419] width 18 height 29
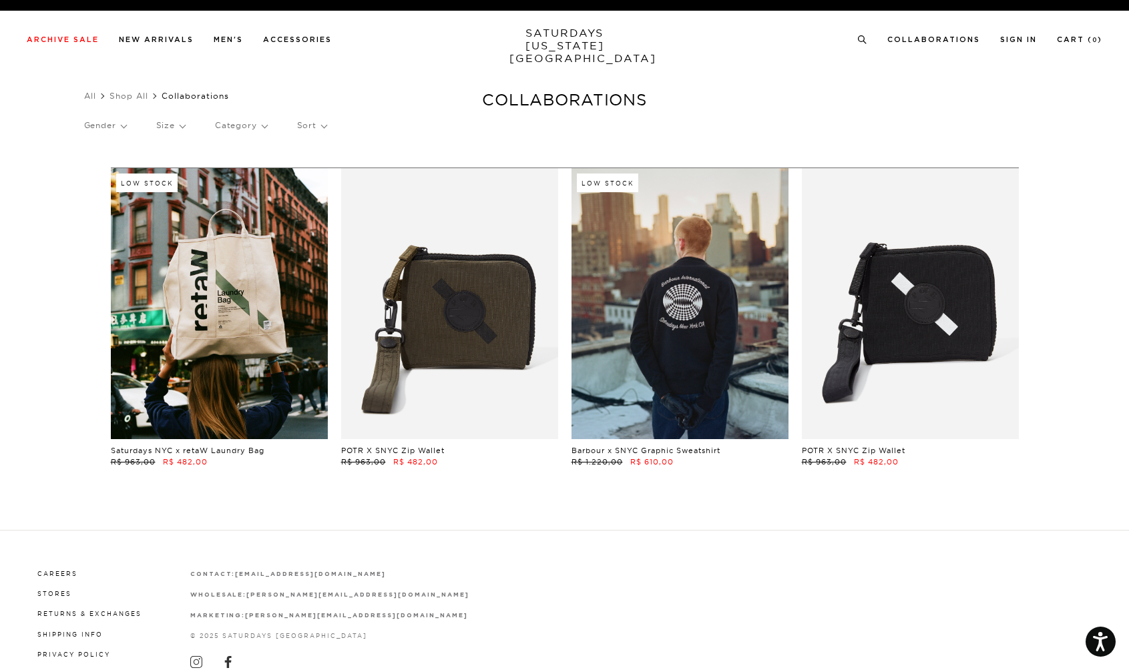
click at [182, 321] on link at bounding box center [219, 303] width 217 height 271
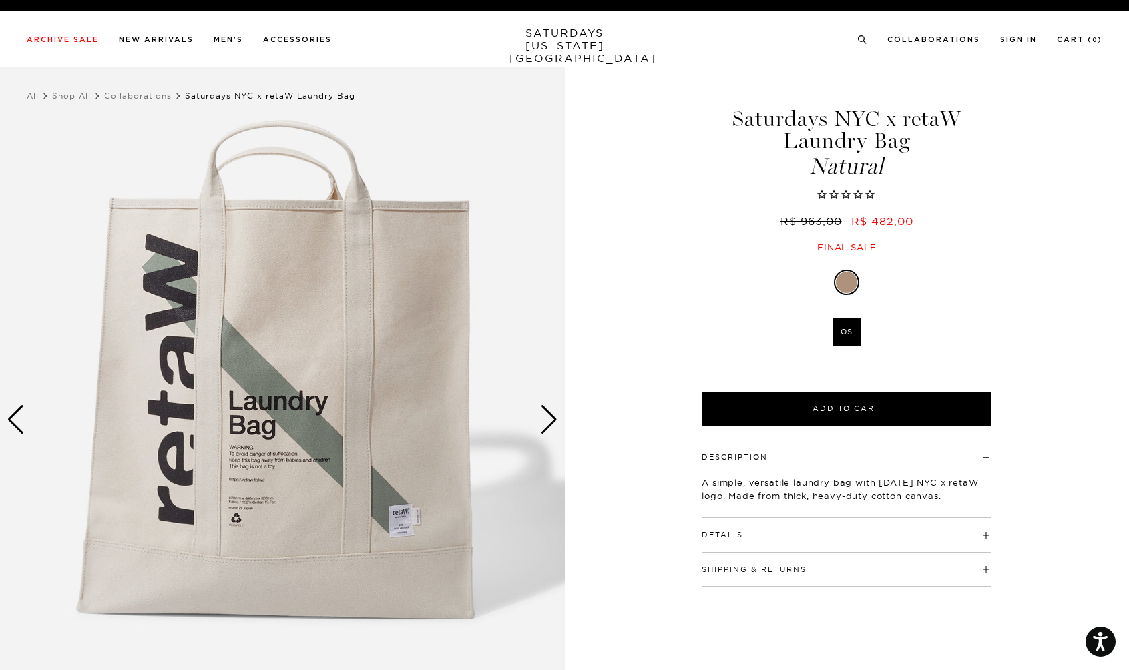
click at [552, 425] on div "Next slide" at bounding box center [549, 419] width 18 height 29
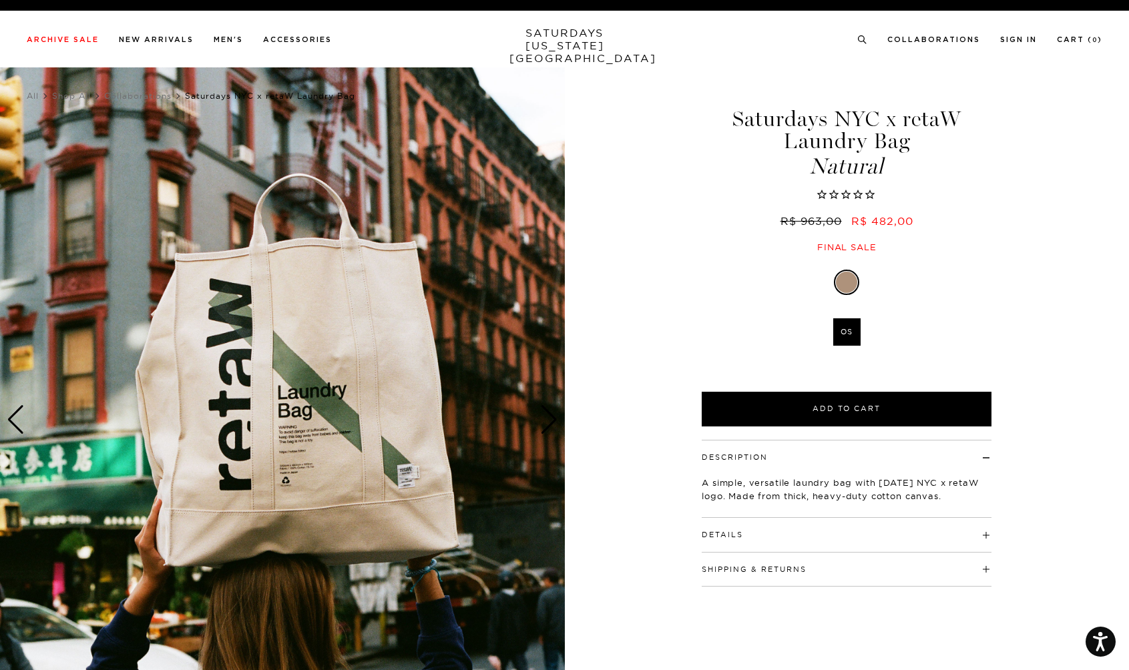
click at [552, 425] on div "Next slide" at bounding box center [549, 419] width 18 height 29
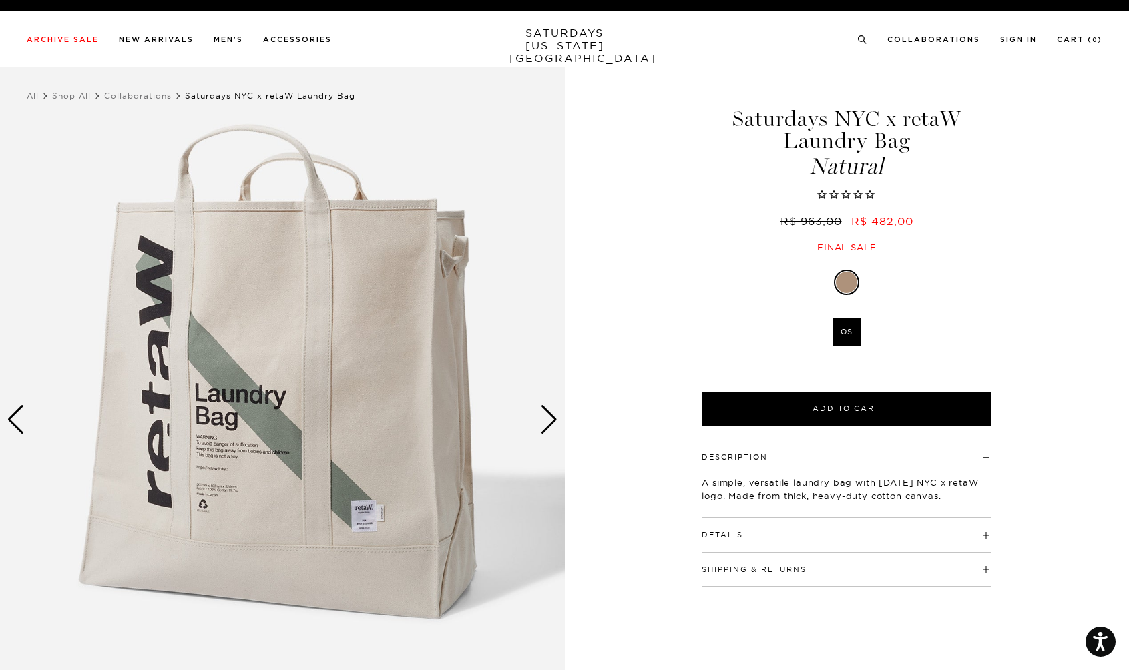
click at [549, 419] on div "Next slide" at bounding box center [549, 419] width 18 height 29
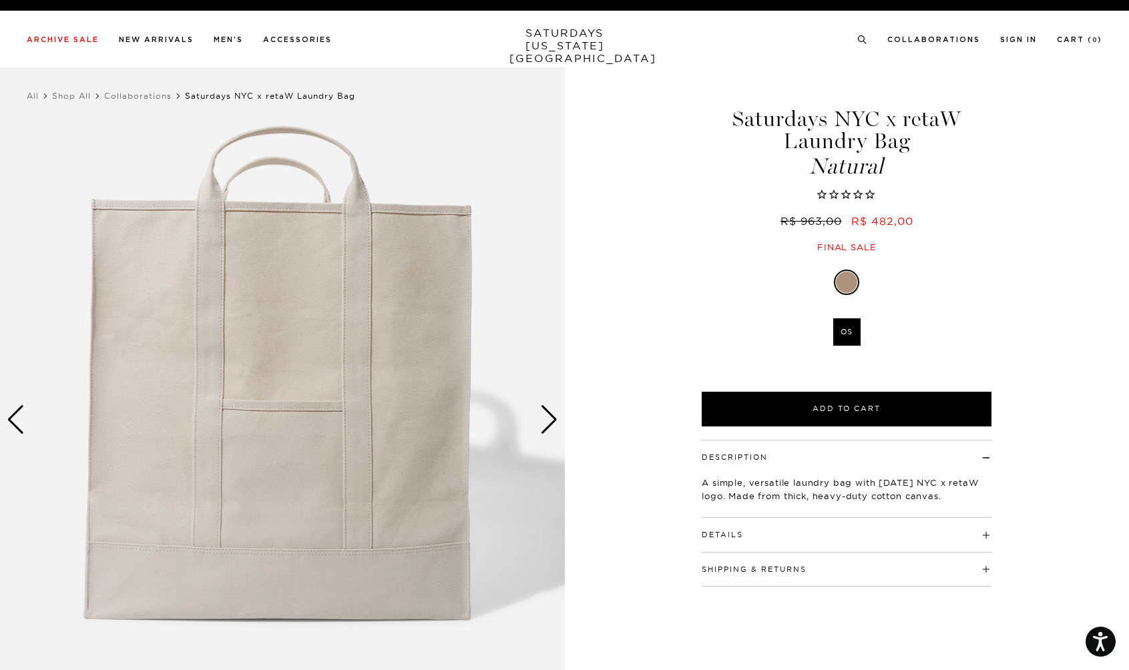
click at [560, 425] on img at bounding box center [282, 420] width 565 height 706
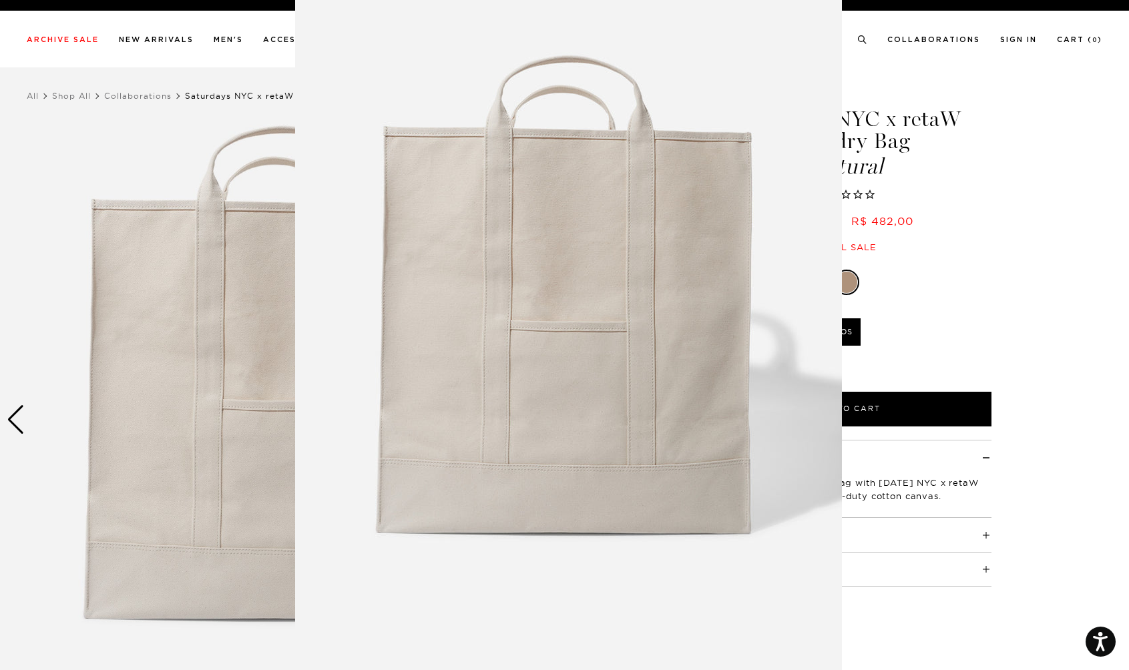
scroll to position [1, 0]
